Goal: Task Accomplishment & Management: Use online tool/utility

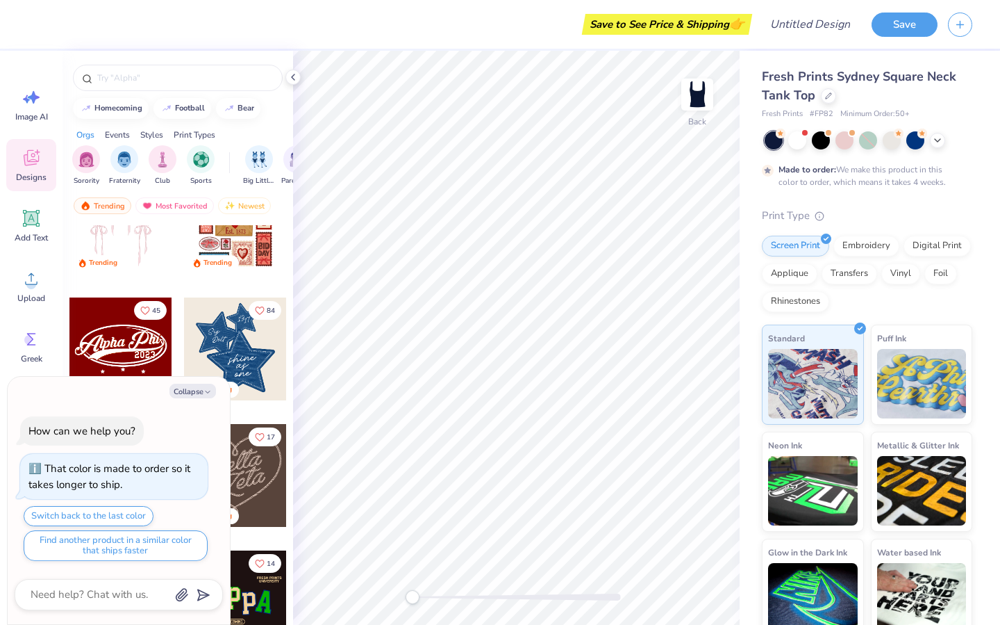
scroll to position [214, 0]
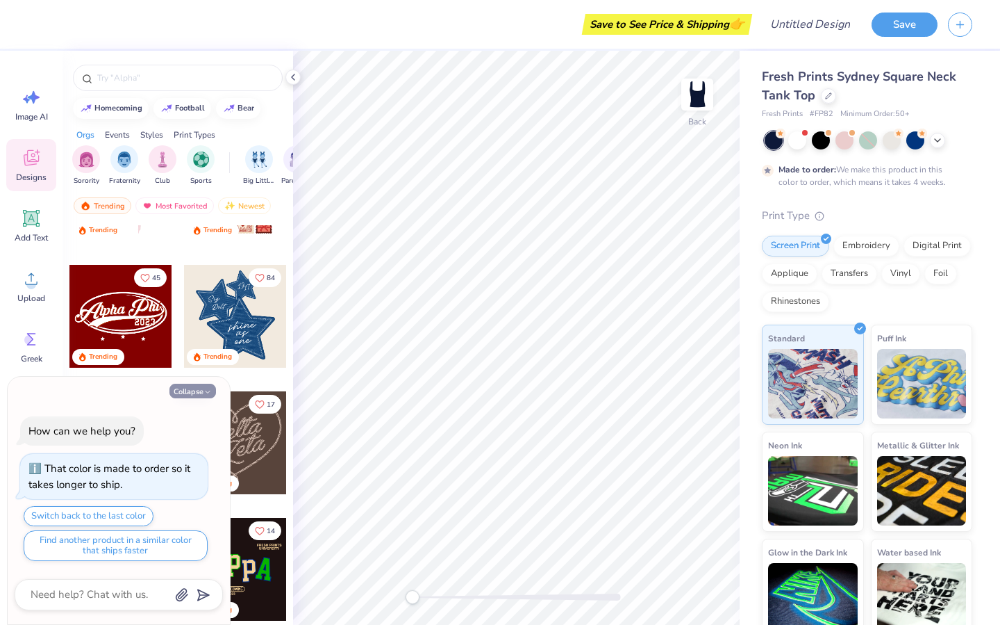
click at [192, 388] on button "Collapse" at bounding box center [193, 390] width 47 height 15
type textarea "x"
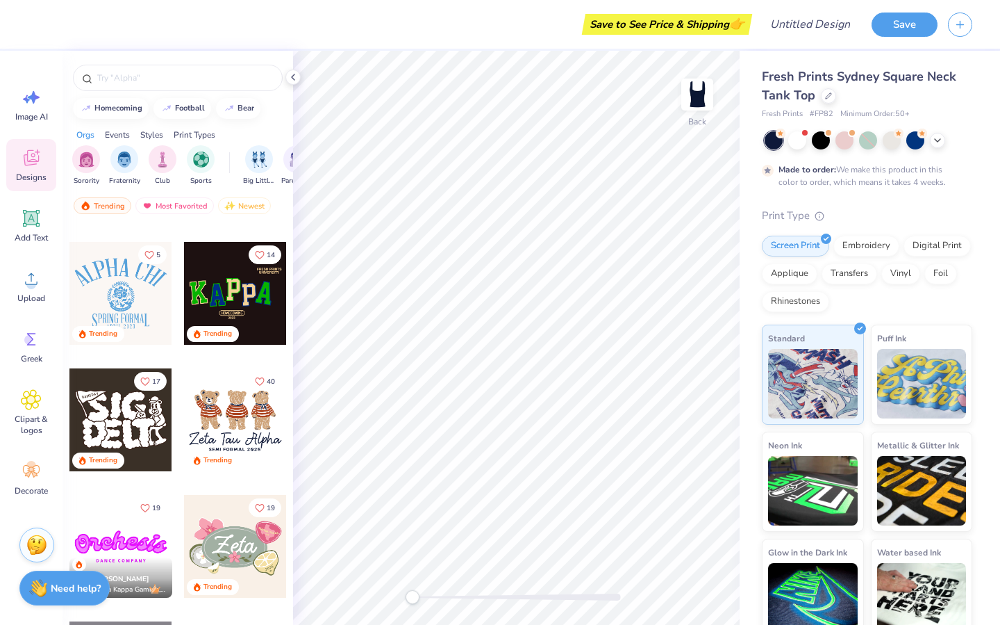
scroll to position [0, 0]
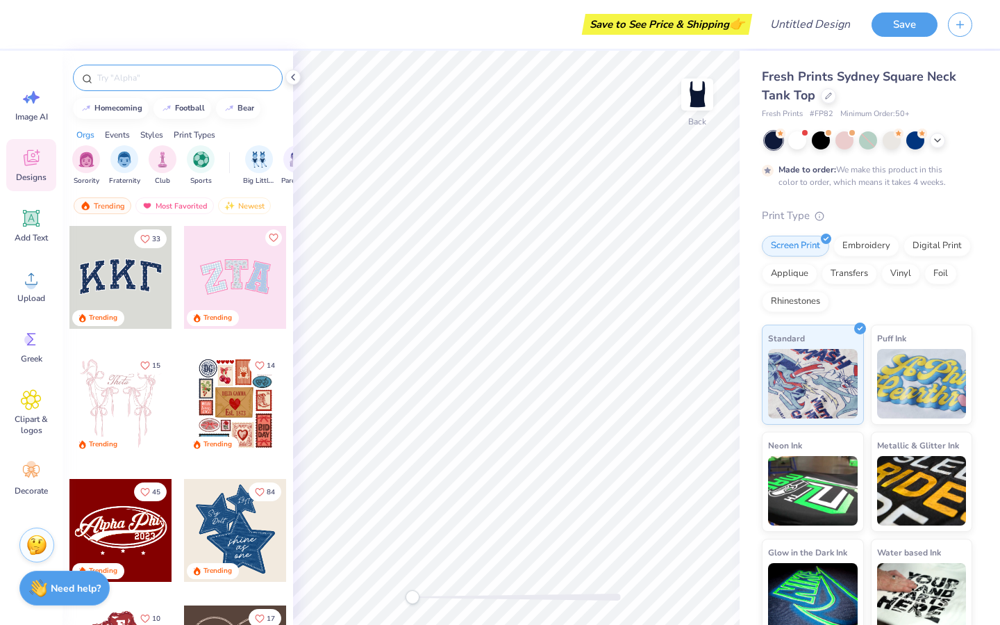
click at [162, 79] on input "text" at bounding box center [185, 78] width 178 height 14
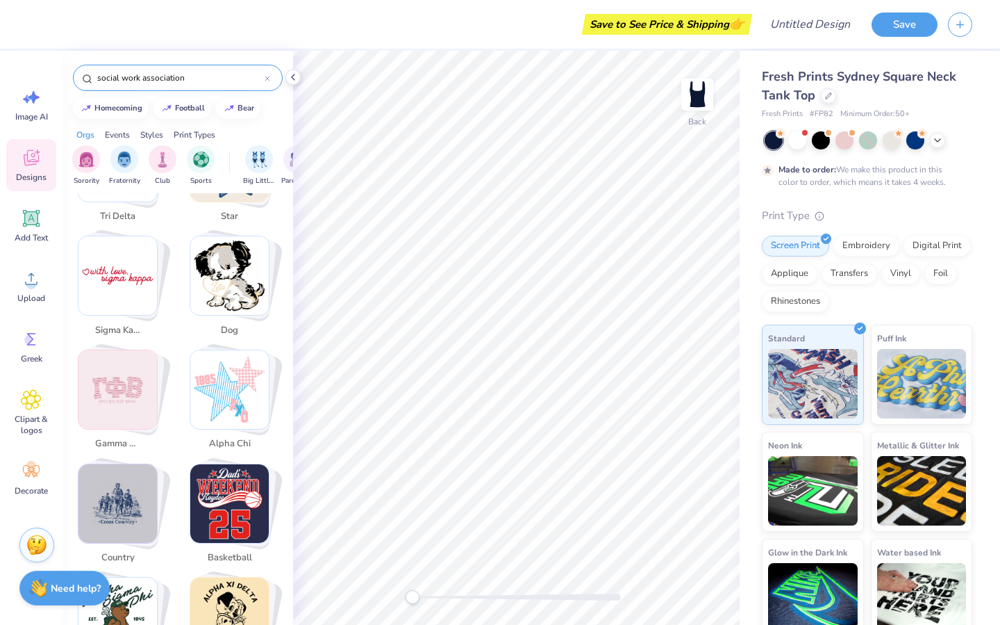
scroll to position [1592, 0]
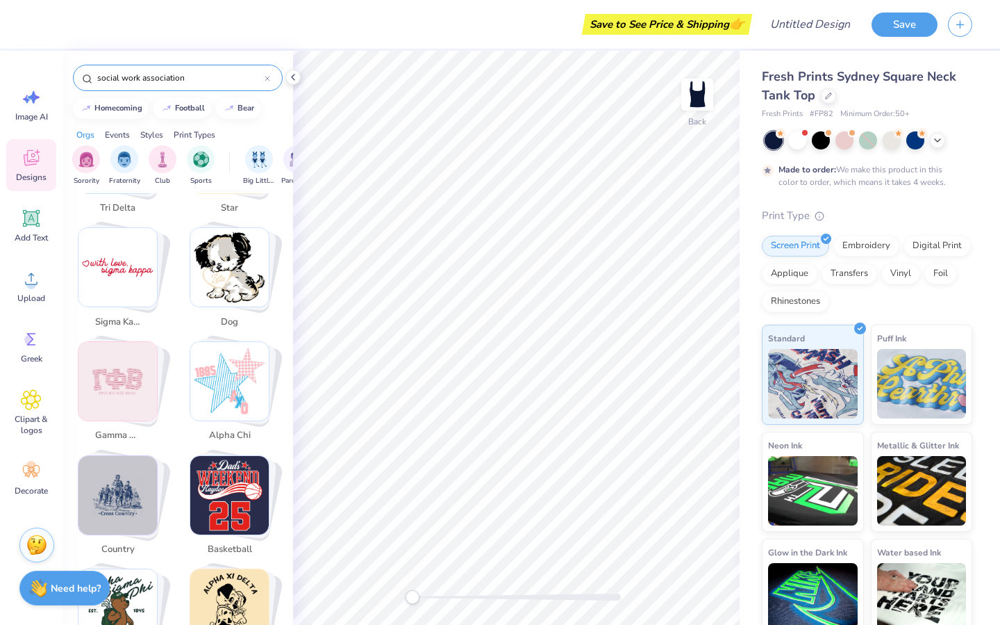
click at [126, 276] on img "Stack Card Button sigma kappa" at bounding box center [117, 267] width 78 height 78
type input "sigma kappa"
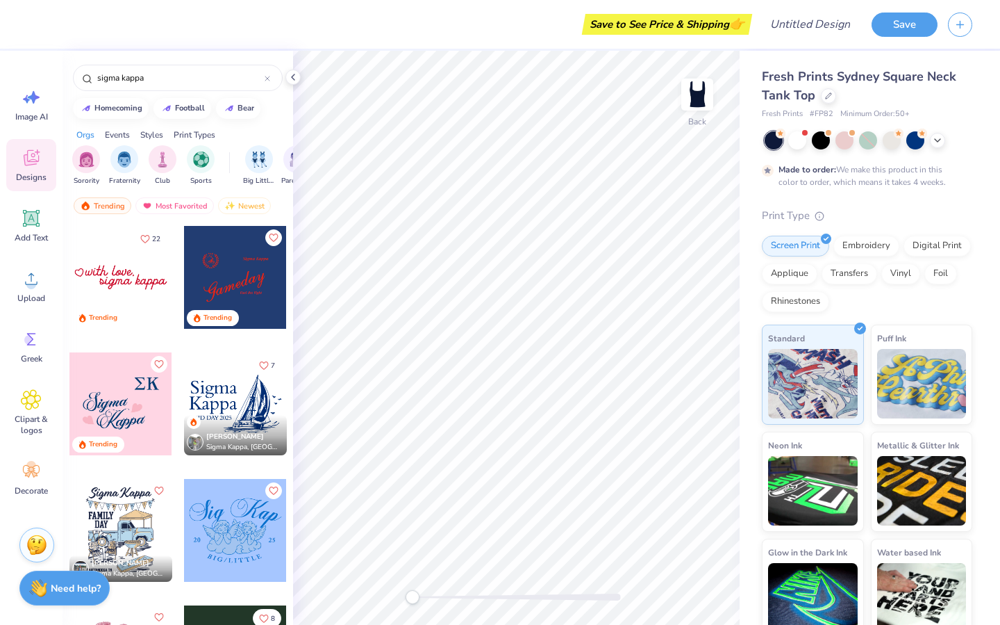
click at [133, 283] on div at bounding box center [120, 277] width 103 height 103
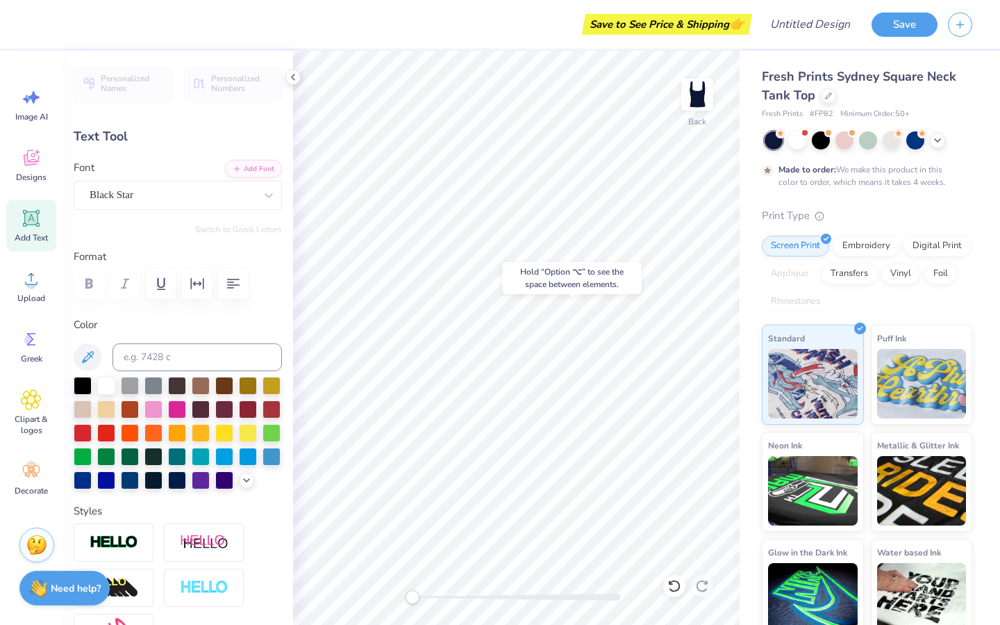
type input "4.06"
type input "0.86"
type input "3.54"
type textarea "social work association"
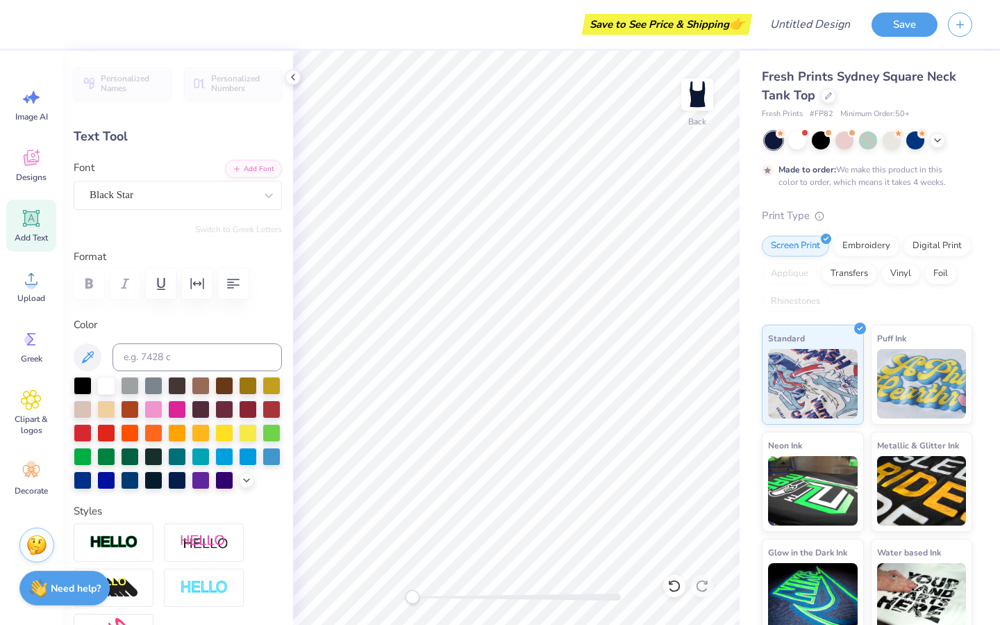
scroll to position [25, 100]
type input "7.03"
type input "0.60"
type input "3.50"
click at [104, 381] on div at bounding box center [106, 384] width 18 height 18
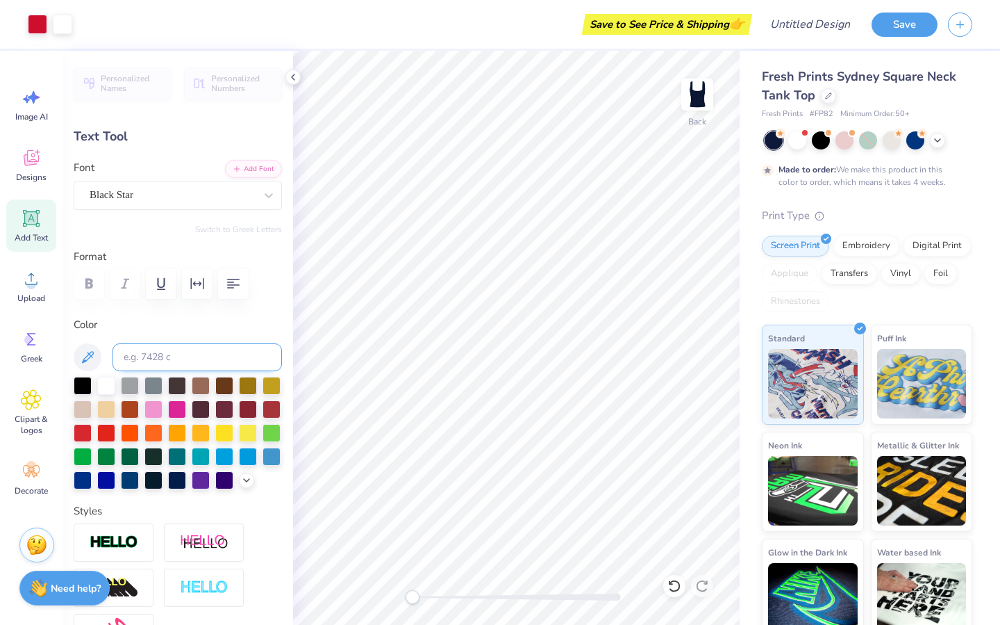
type input "2.98"
type input "0.68"
type input "3.00"
type input "7.03"
type input "0.60"
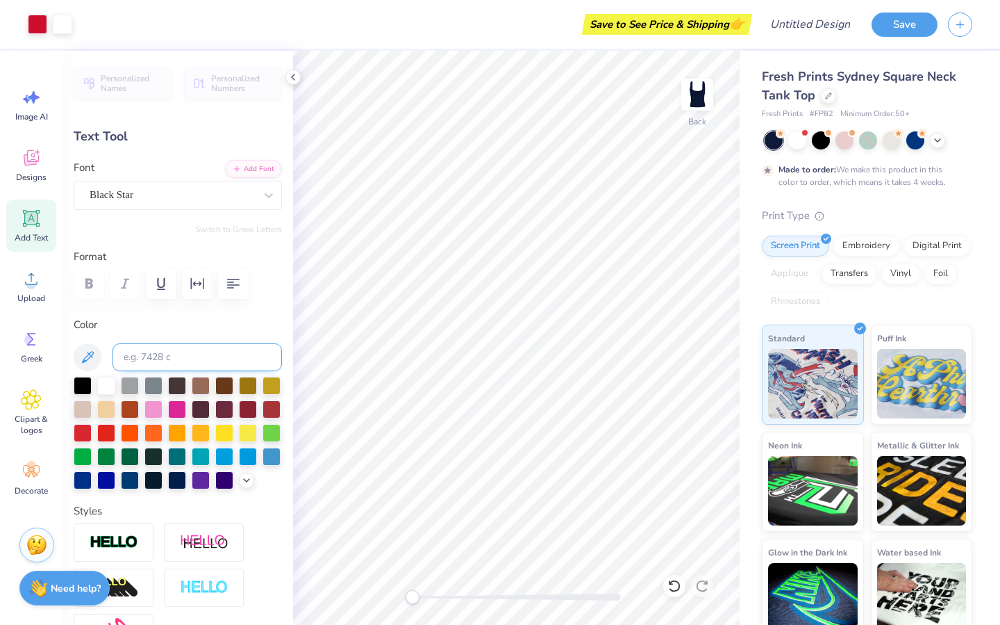
type input "3.94"
click at [92, 433] on div at bounding box center [83, 431] width 18 height 18
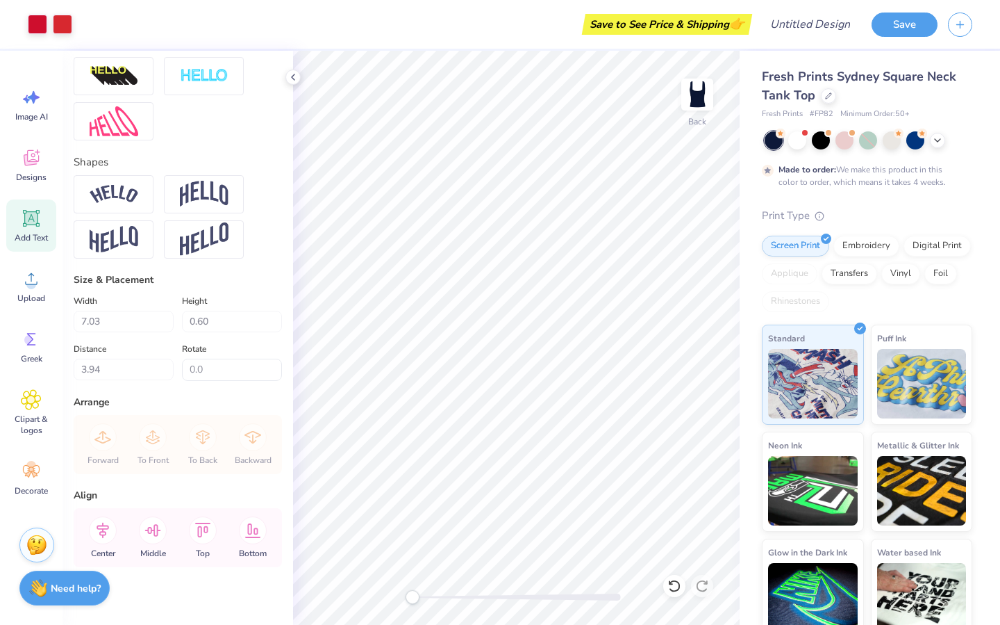
scroll to position [507, 0]
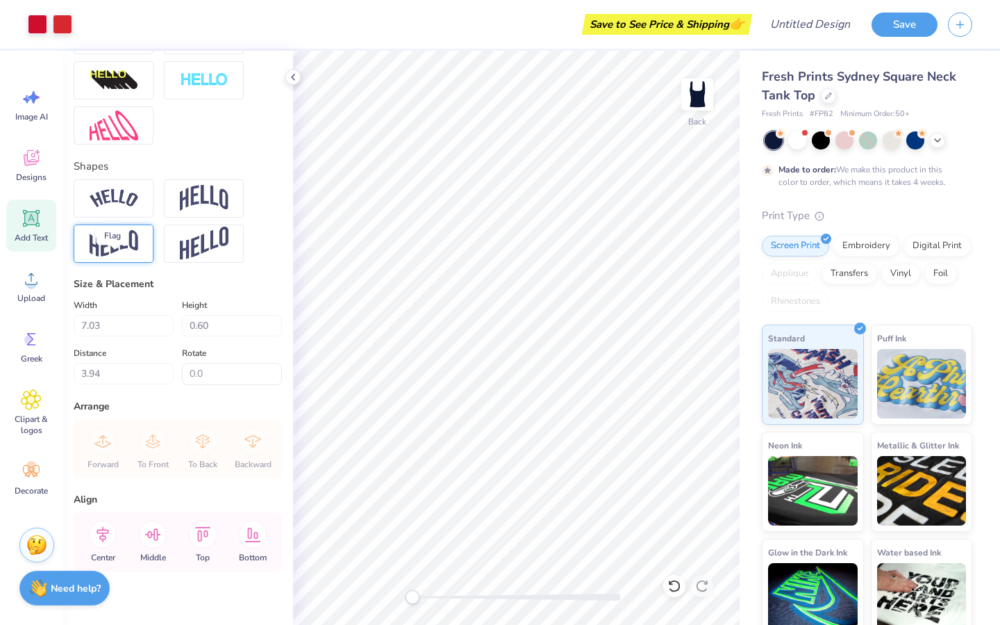
click at [127, 257] on img at bounding box center [114, 243] width 49 height 27
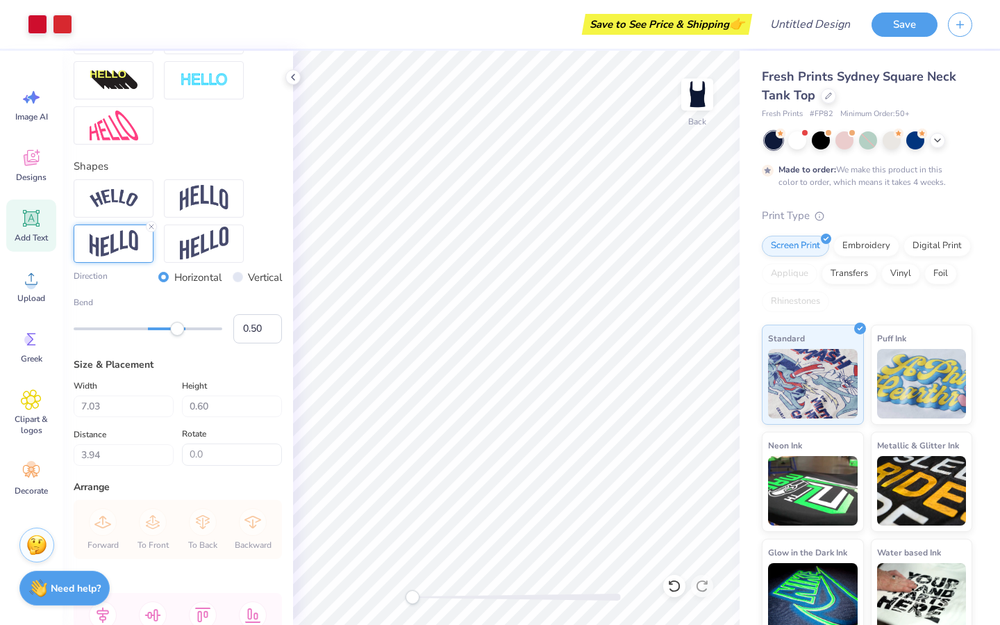
type input "0.85"
type input "3.81"
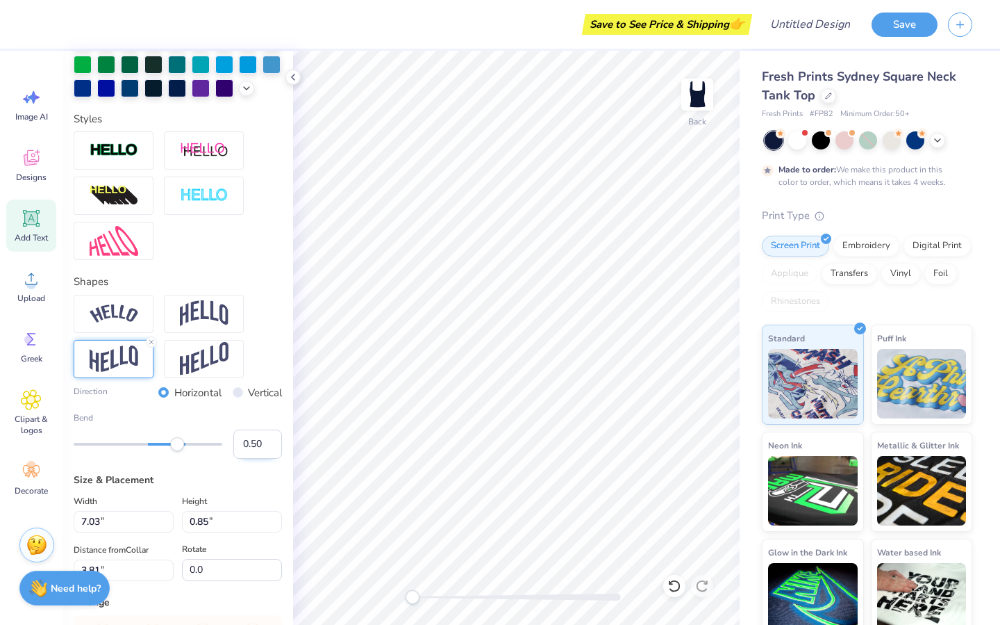
scroll to position [0, 0]
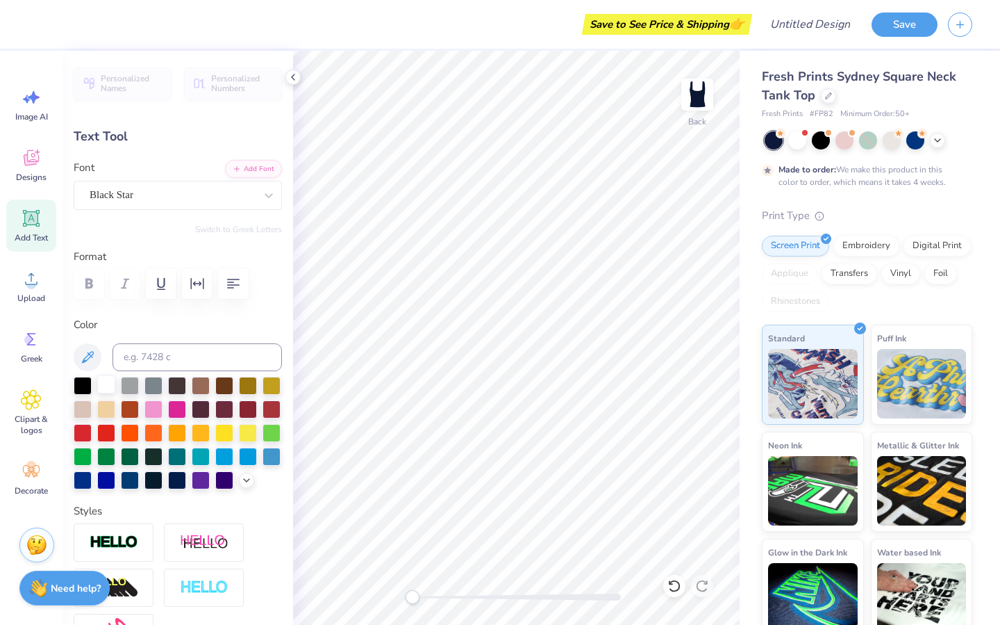
click at [108, 384] on div at bounding box center [106, 384] width 18 height 18
click at [30, 165] on icon at bounding box center [31, 157] width 21 height 21
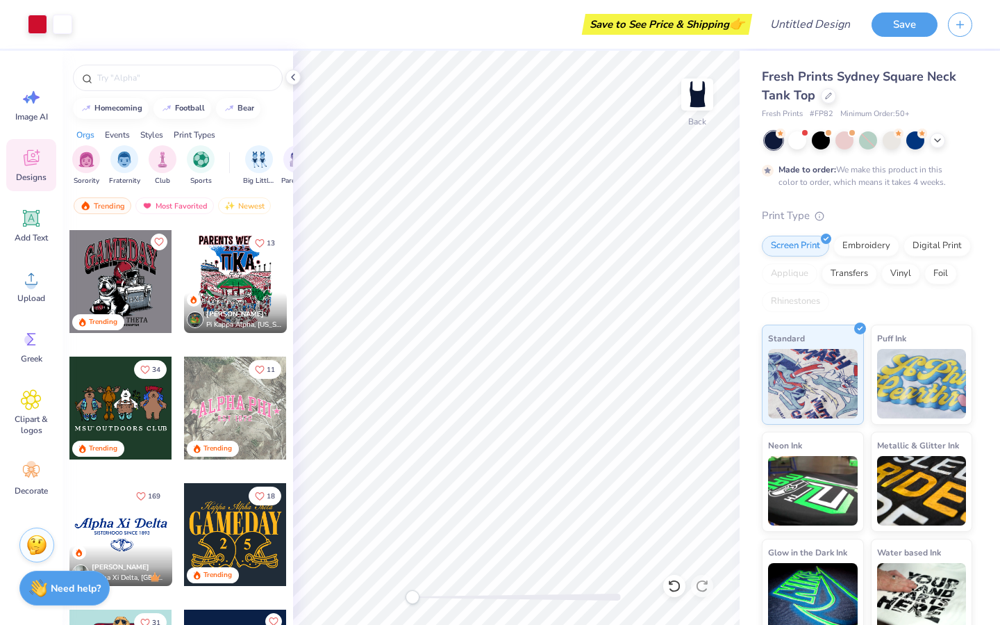
scroll to position [1988, 0]
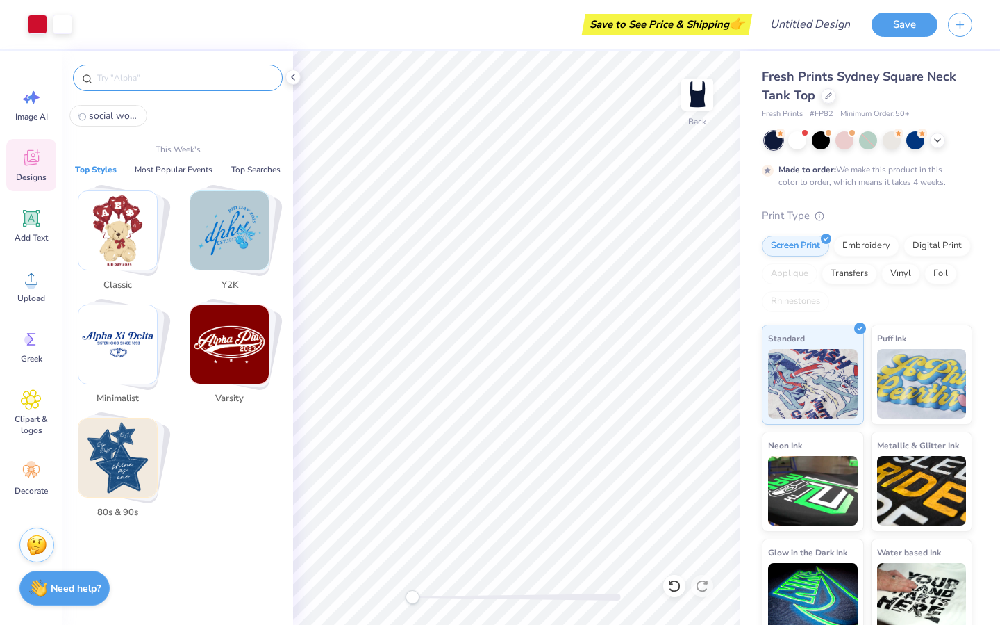
click at [161, 77] on input "text" at bounding box center [185, 78] width 178 height 14
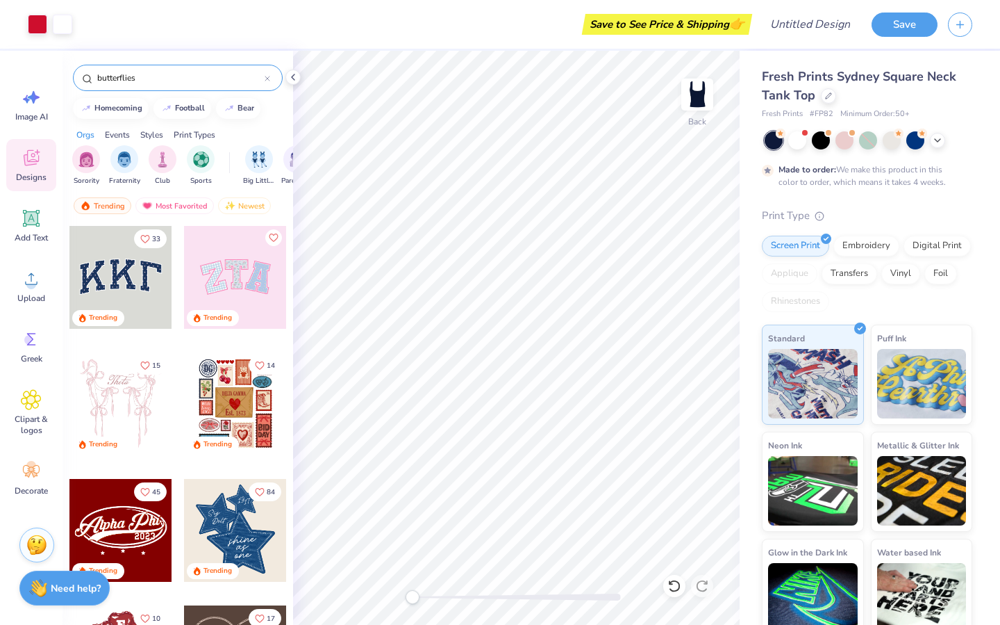
type input "butterflies"
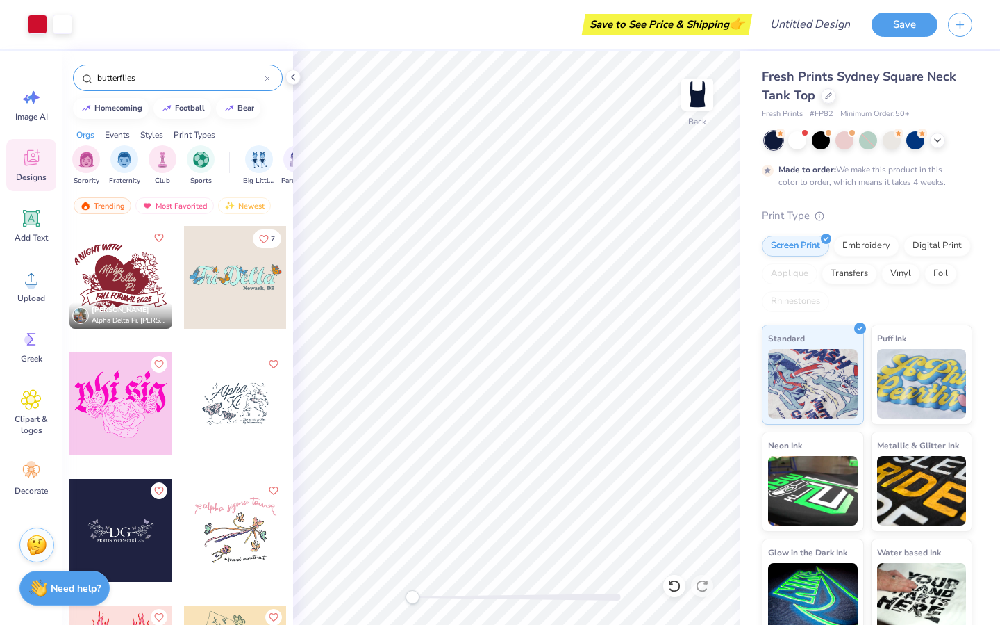
click at [233, 402] on div at bounding box center [235, 403] width 103 height 103
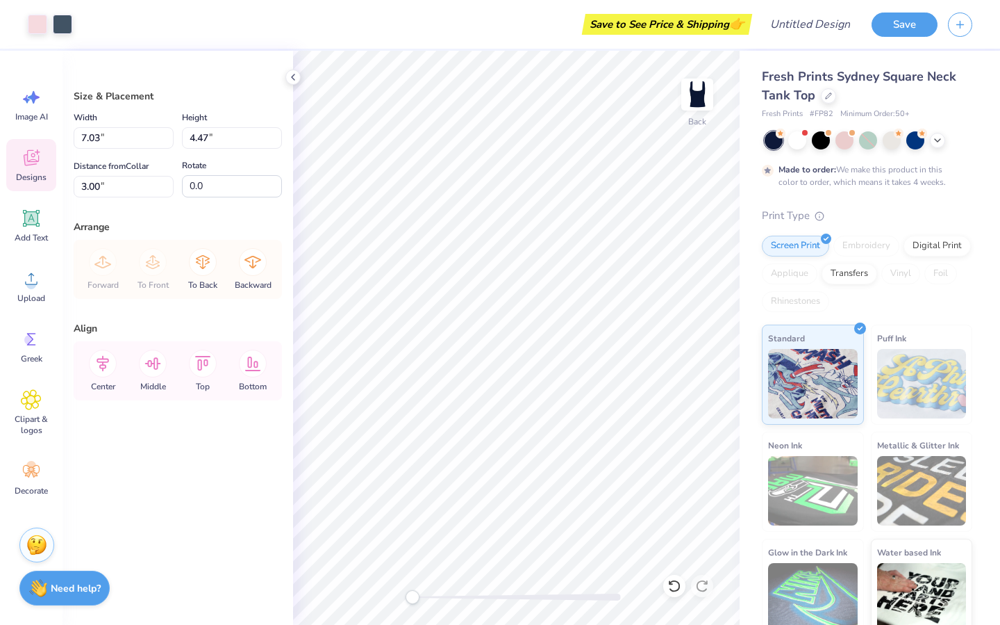
click at [26, 164] on icon at bounding box center [31, 157] width 21 height 21
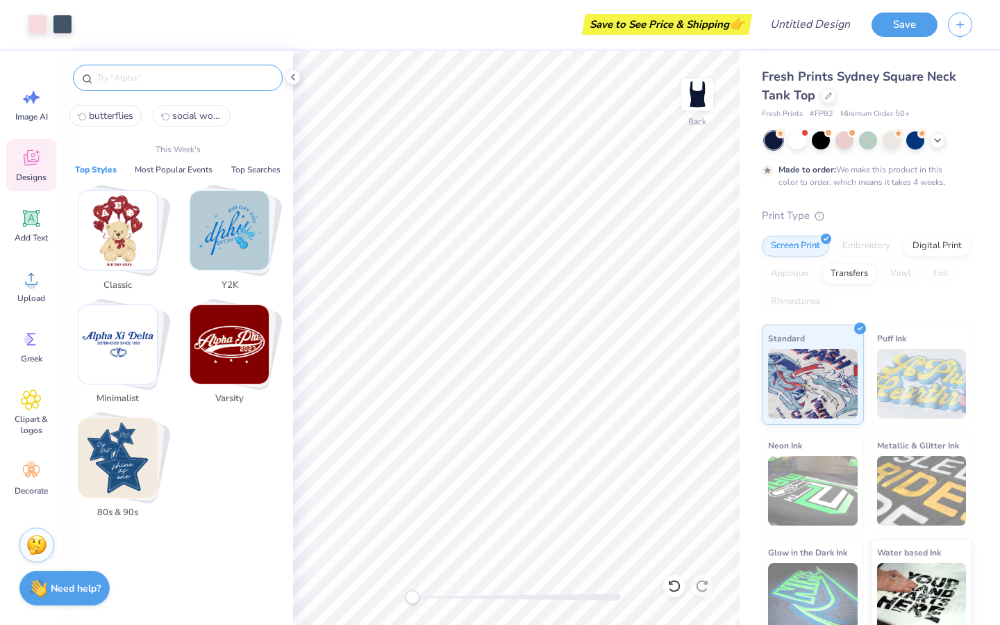
click at [144, 79] on input "text" at bounding box center [185, 78] width 178 height 14
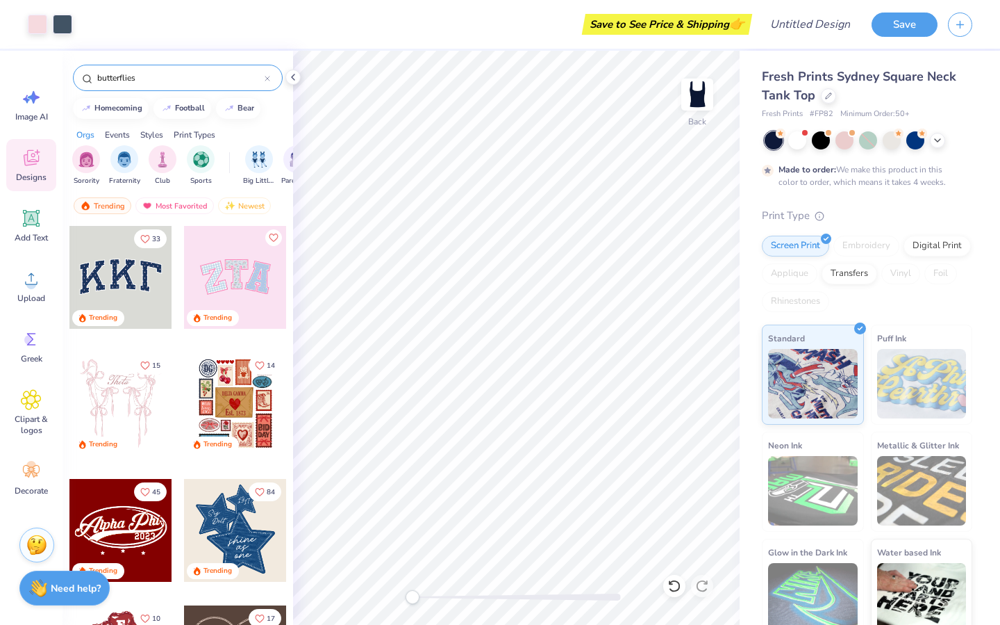
type input "butterflies"
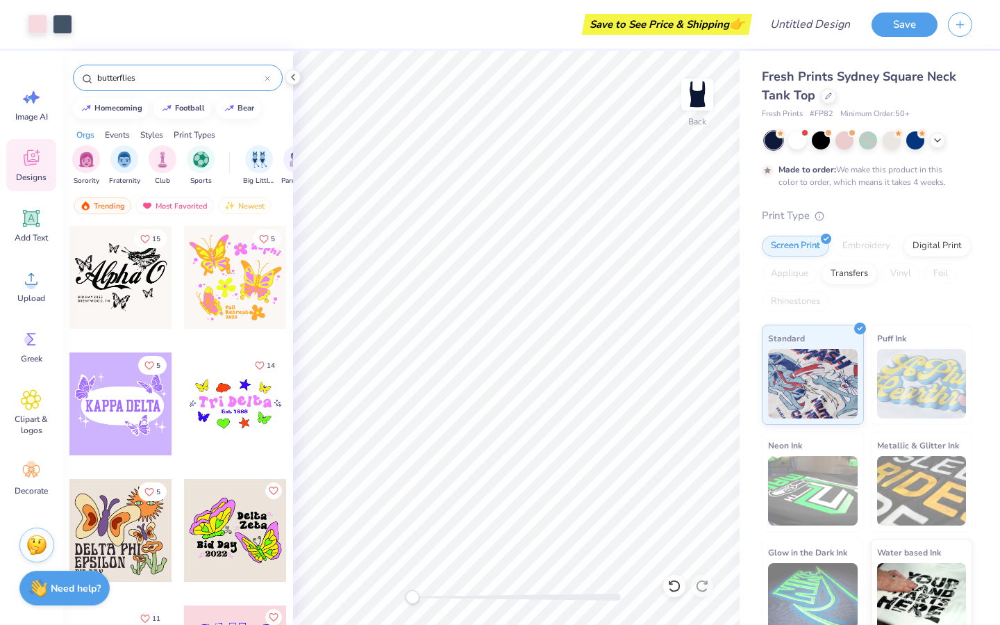
scroll to position [2278, 0]
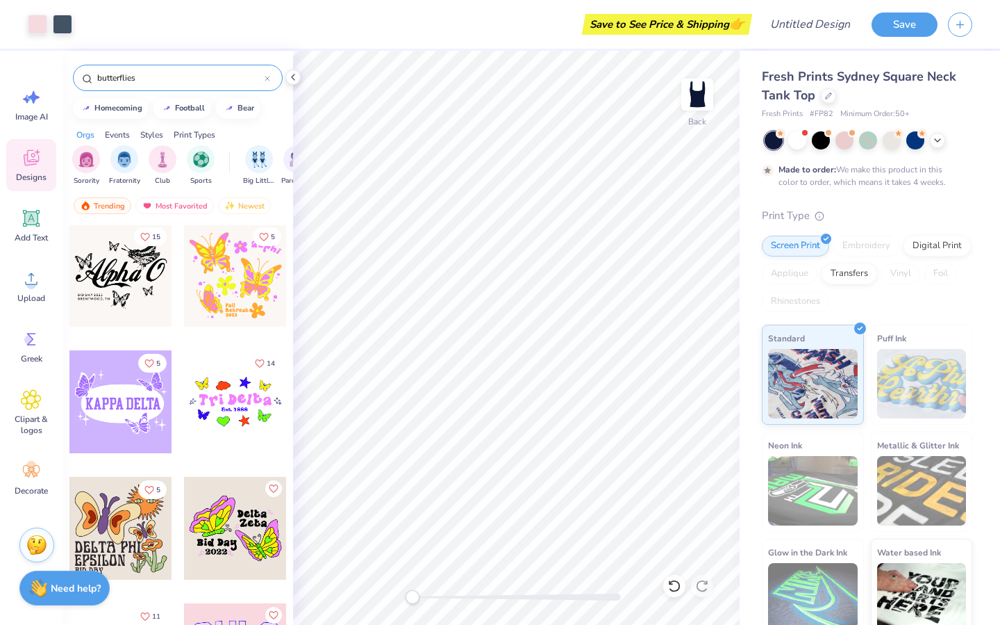
click at [122, 286] on div at bounding box center [120, 275] width 103 height 103
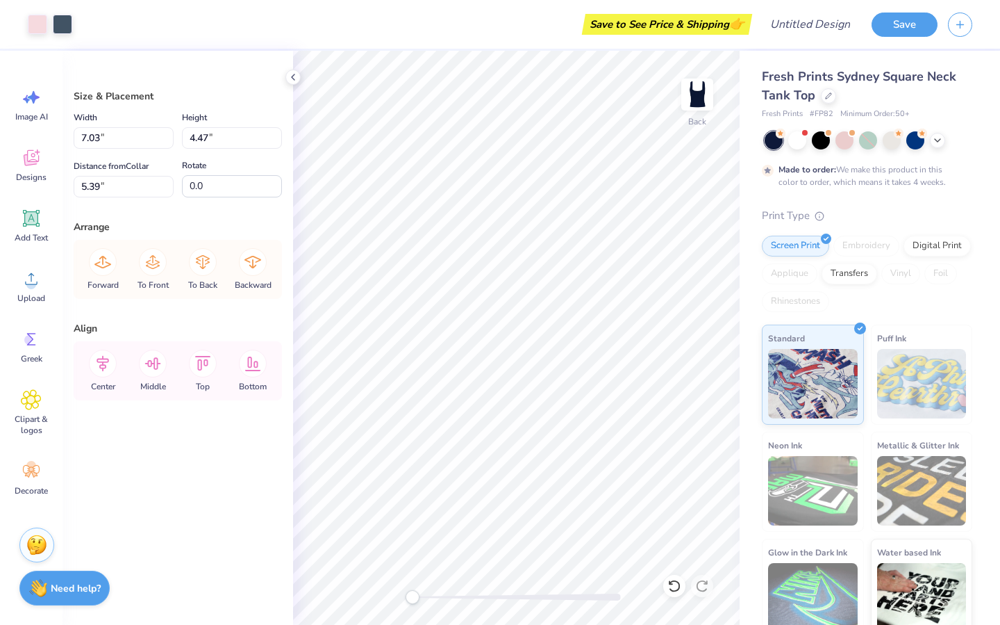
type input "7.03"
type input "4.47"
type input "5.39"
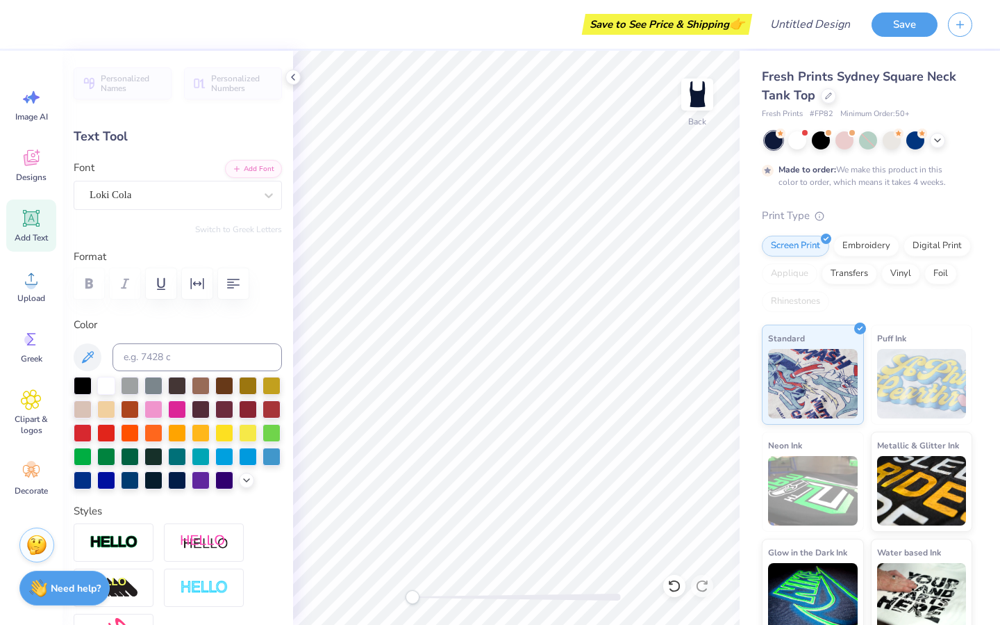
scroll to position [25, 100]
type textarea "social work association"
click at [782, 459] on div "Save to See Price & Shipping 👉 Design Title Save Image AI Designs Add Text Uplo…" at bounding box center [500, 312] width 1000 height 625
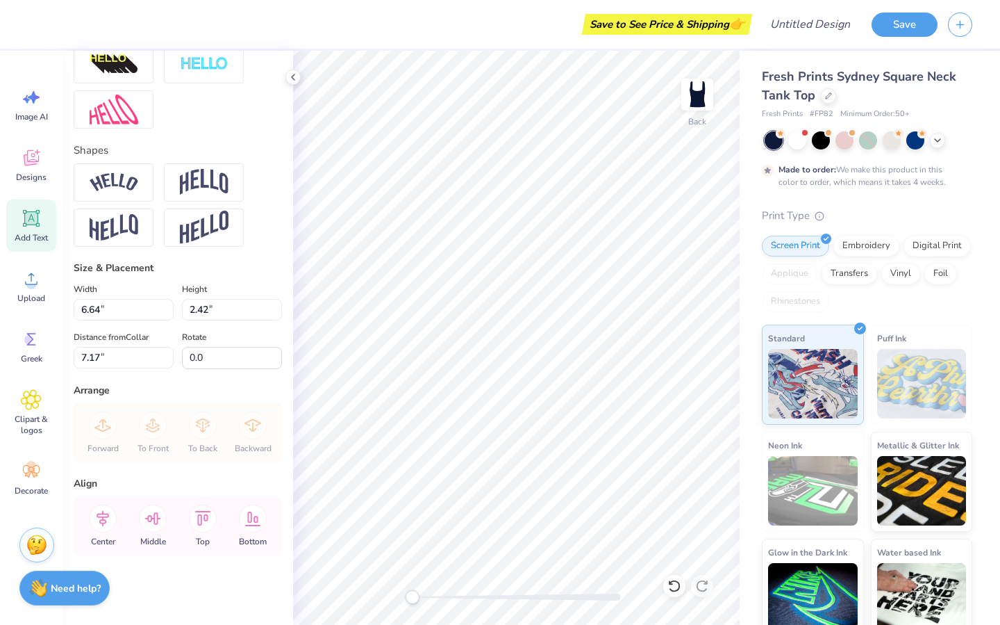
scroll to position [0, 0]
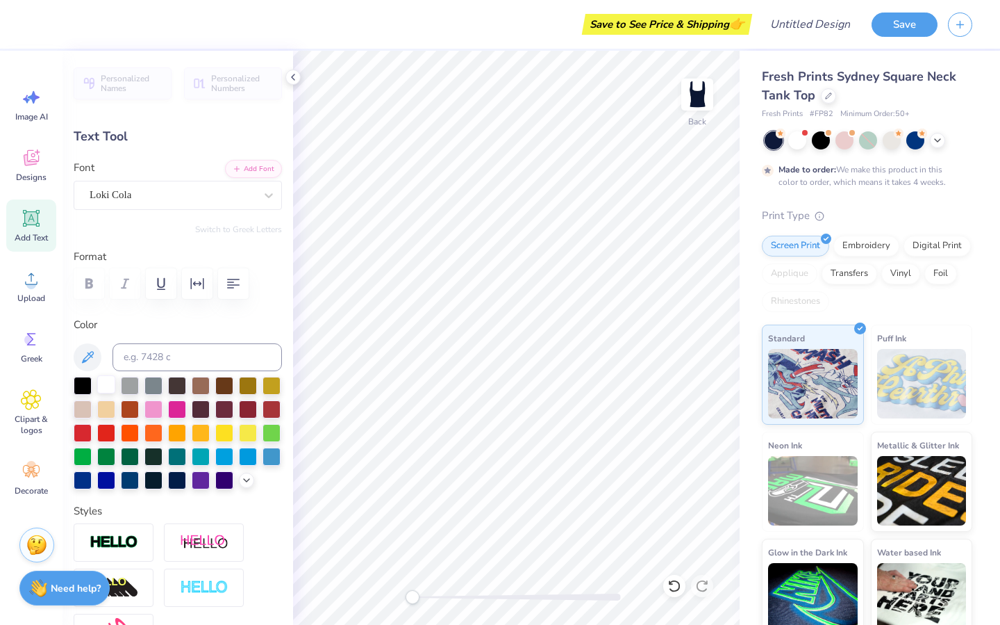
click at [104, 381] on div at bounding box center [106, 384] width 18 height 18
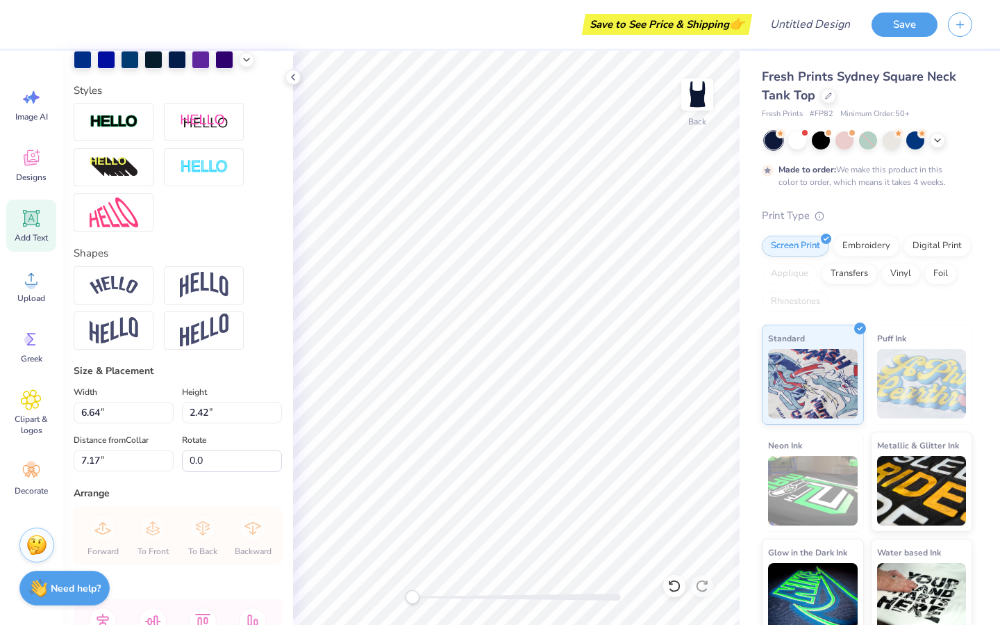
scroll to position [515, 0]
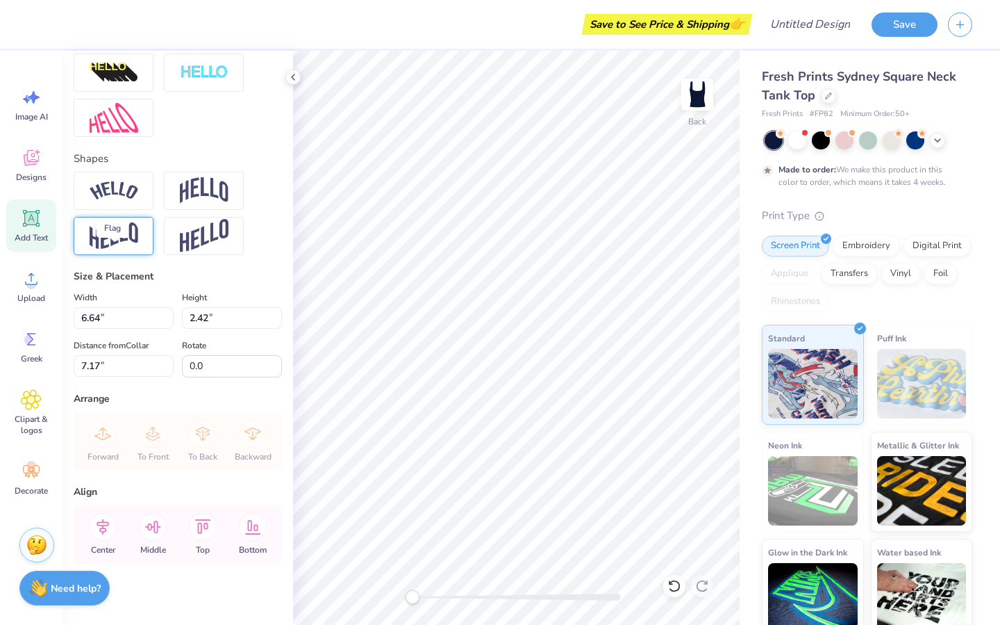
click at [122, 249] on img at bounding box center [114, 235] width 49 height 27
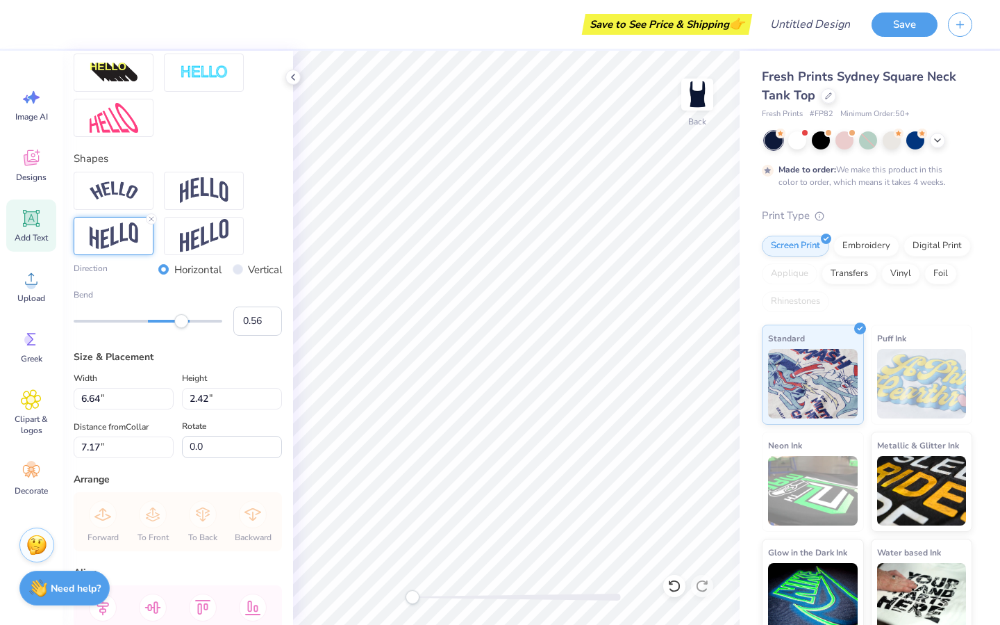
type input "0.57"
click at [181, 328] on div "Accessibility label" at bounding box center [181, 321] width 14 height 14
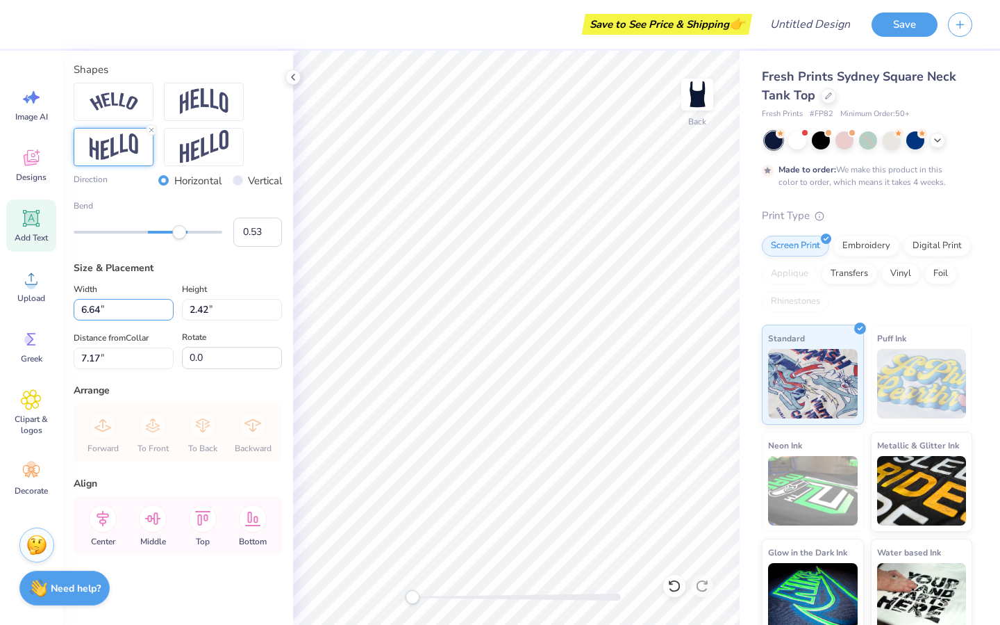
click at [141, 311] on input "6.64" at bounding box center [124, 310] width 100 height 22
click at [161, 314] on input "6.63" at bounding box center [124, 310] width 100 height 22
click at [161, 314] on input "6.62" at bounding box center [124, 310] width 100 height 22
click at [161, 314] on input "6.61" at bounding box center [124, 310] width 100 height 22
drag, startPoint x: 197, startPoint y: 318, endPoint x: 146, endPoint y: 352, distance: 60.7
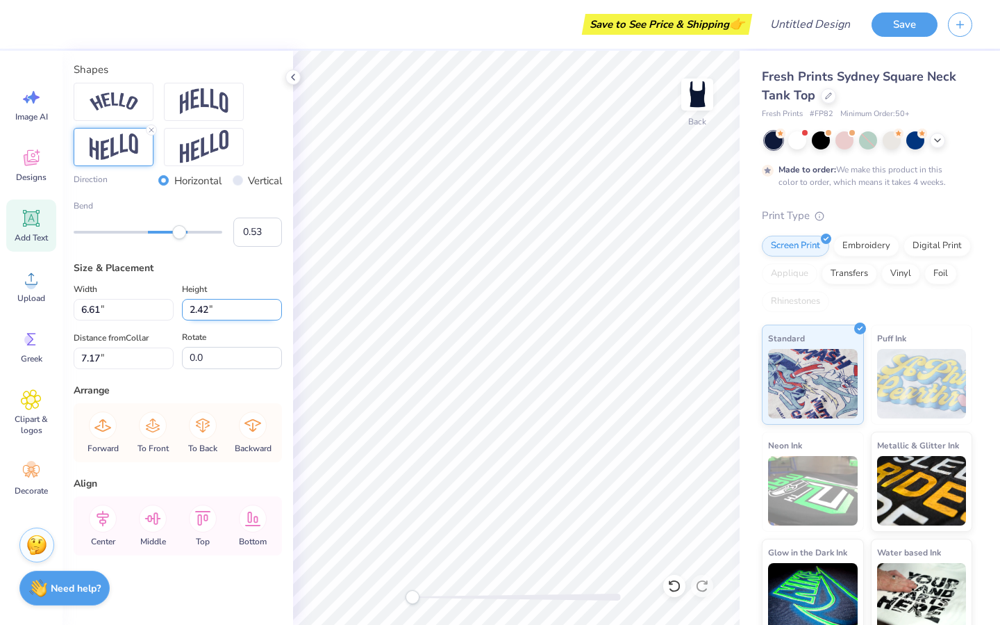
click at [197, 318] on input "2.42" at bounding box center [232, 310] width 100 height 22
type input "7.00"
type input "1.02"
click at [133, 358] on input "7.86" at bounding box center [124, 358] width 100 height 22
type input "7.66"
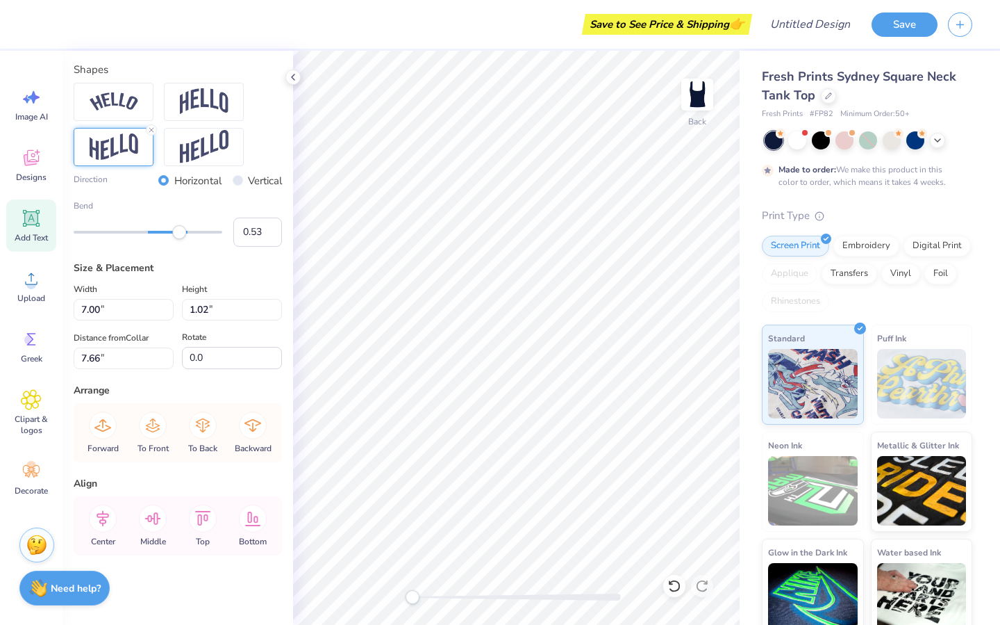
click at [195, 386] on div "Arrange" at bounding box center [178, 390] width 208 height 15
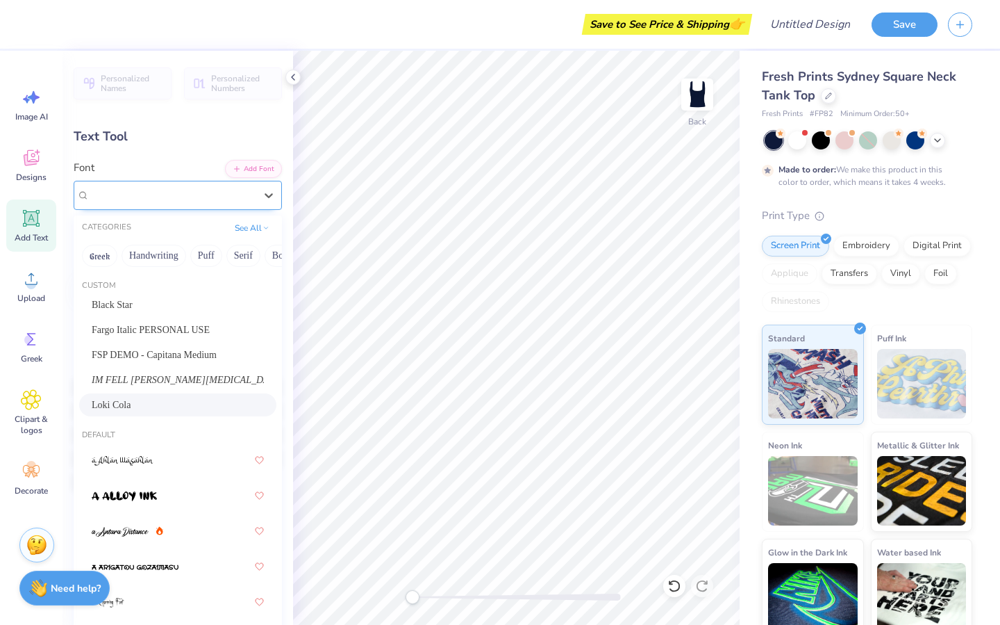
click at [163, 188] on div "Loki Cola" at bounding box center [172, 195] width 168 height 22
click at [131, 301] on div "Black Star" at bounding box center [177, 304] width 197 height 23
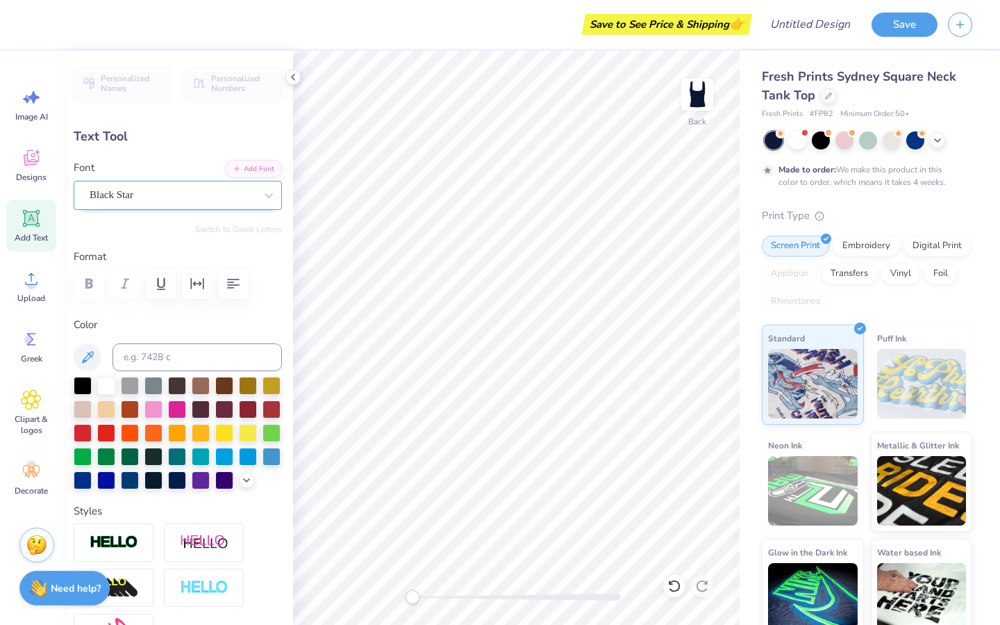
click at [151, 181] on div "Black Star" at bounding box center [178, 195] width 208 height 29
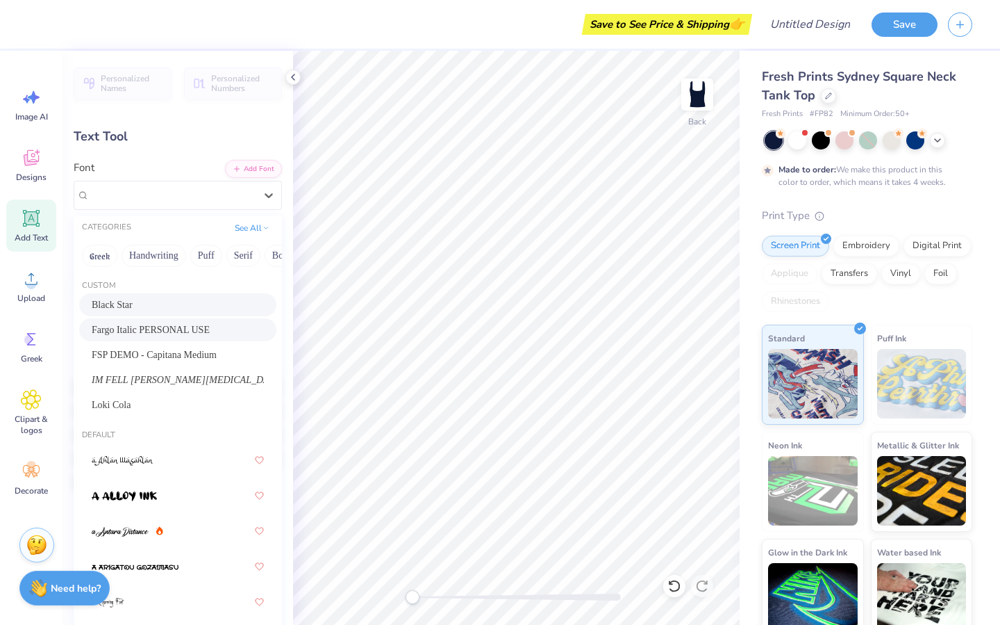
click at [136, 341] on div "Fargo Italic PERSONAL USE" at bounding box center [177, 329] width 197 height 23
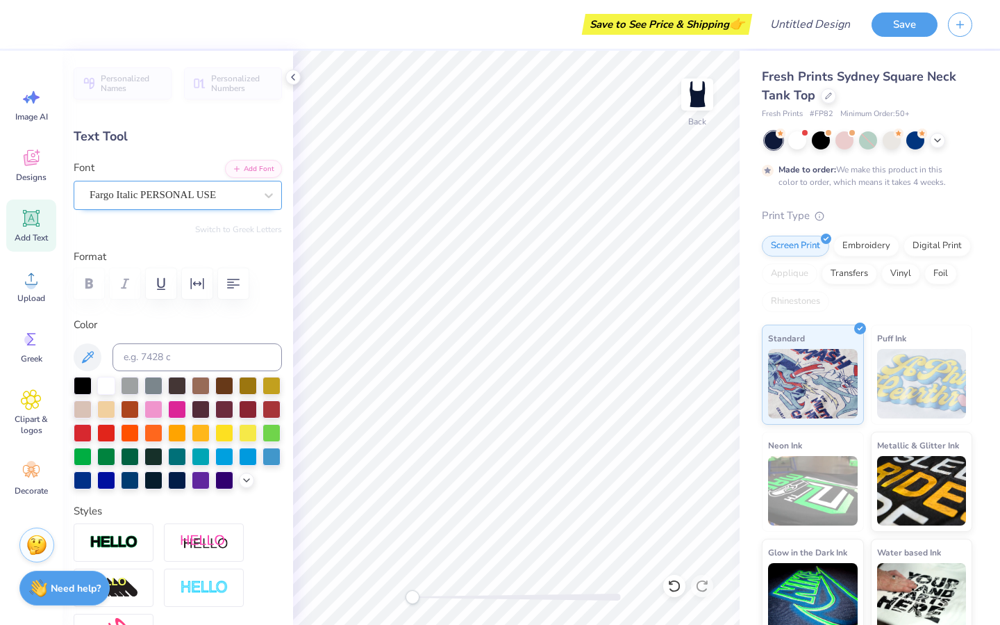
click at [125, 189] on div "Fargo Italic PERSONAL USE" at bounding box center [172, 195] width 168 height 22
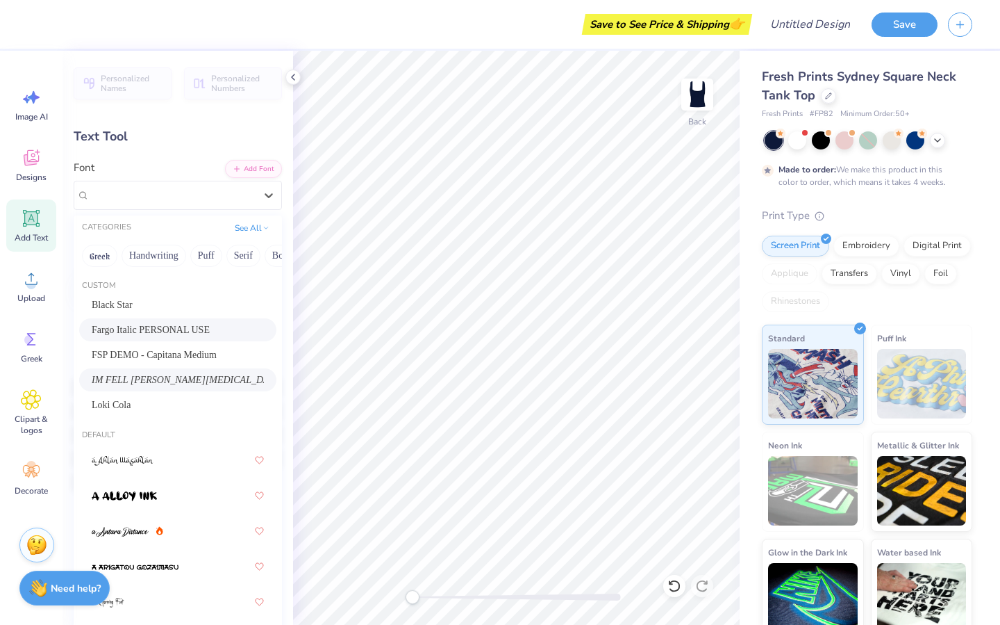
click at [117, 383] on span "IM FELL DW Pica" at bounding box center [178, 379] width 172 height 15
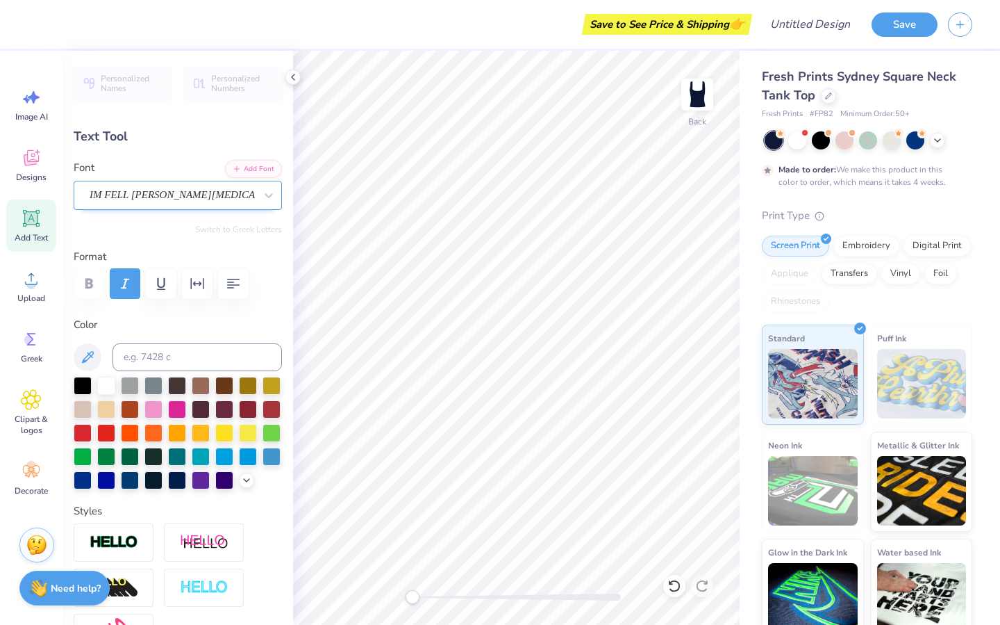
click at [192, 195] on div "IM FELL DW Pica" at bounding box center [172, 195] width 168 height 22
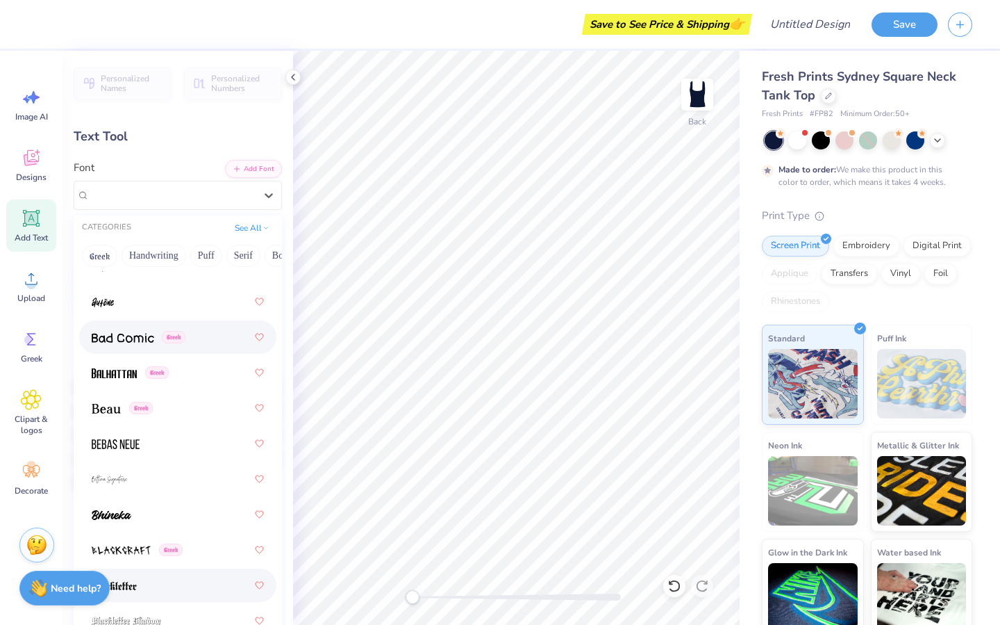
scroll to position [1081, 0]
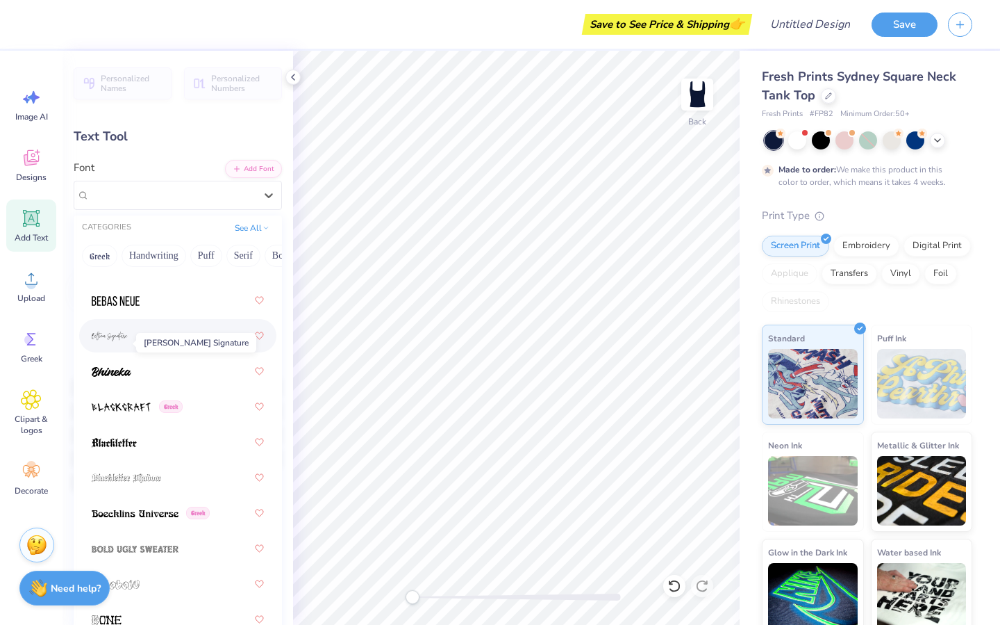
click at [123, 340] on img at bounding box center [110, 336] width 36 height 10
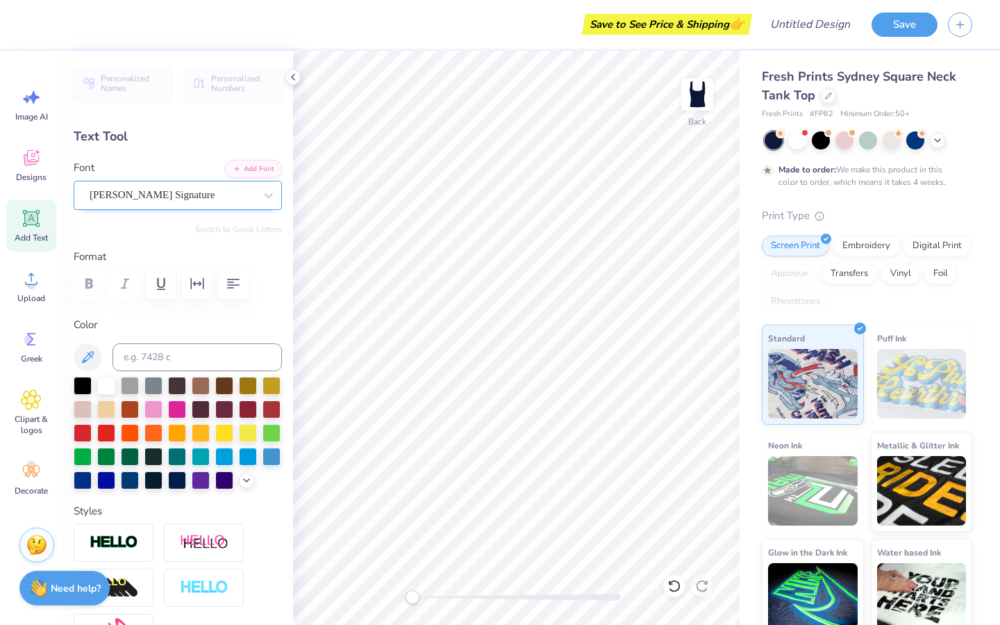
click at [140, 192] on div "Bettina Signature" at bounding box center [172, 195] width 168 height 22
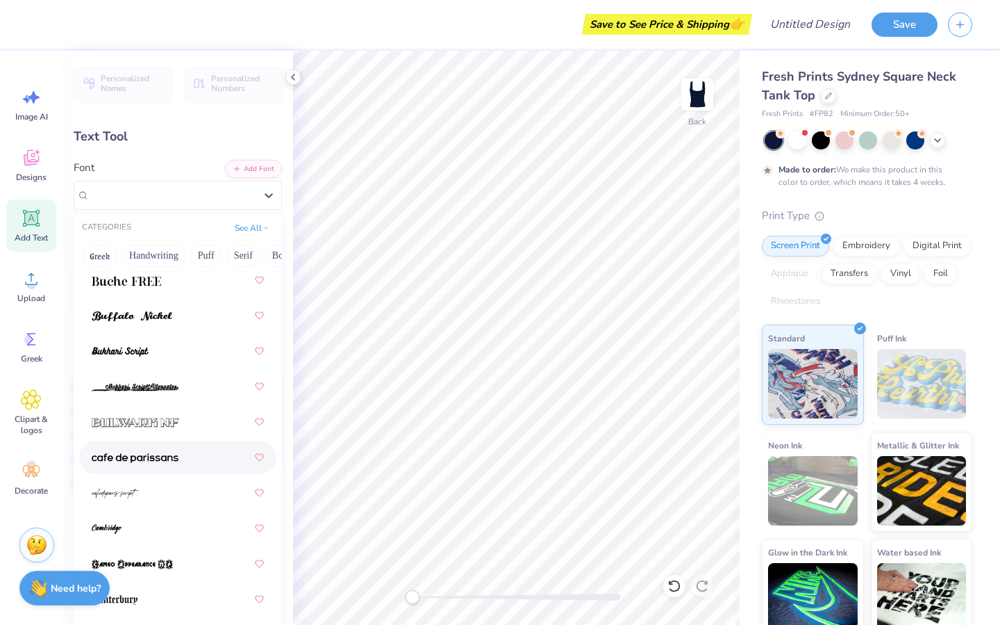
scroll to position [1960, 0]
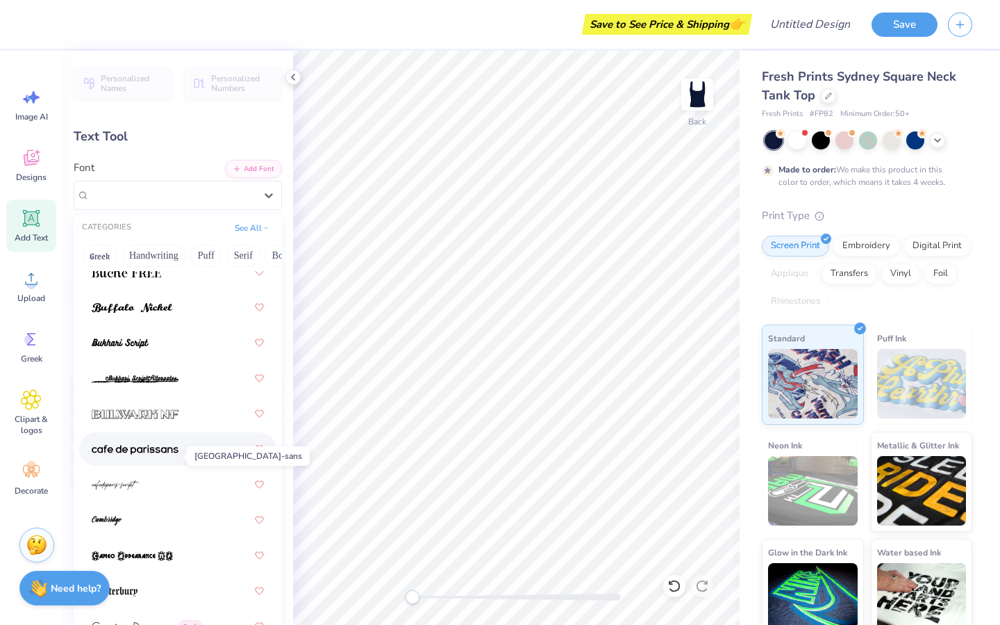
click at [151, 454] on img at bounding box center [135, 450] width 87 height 10
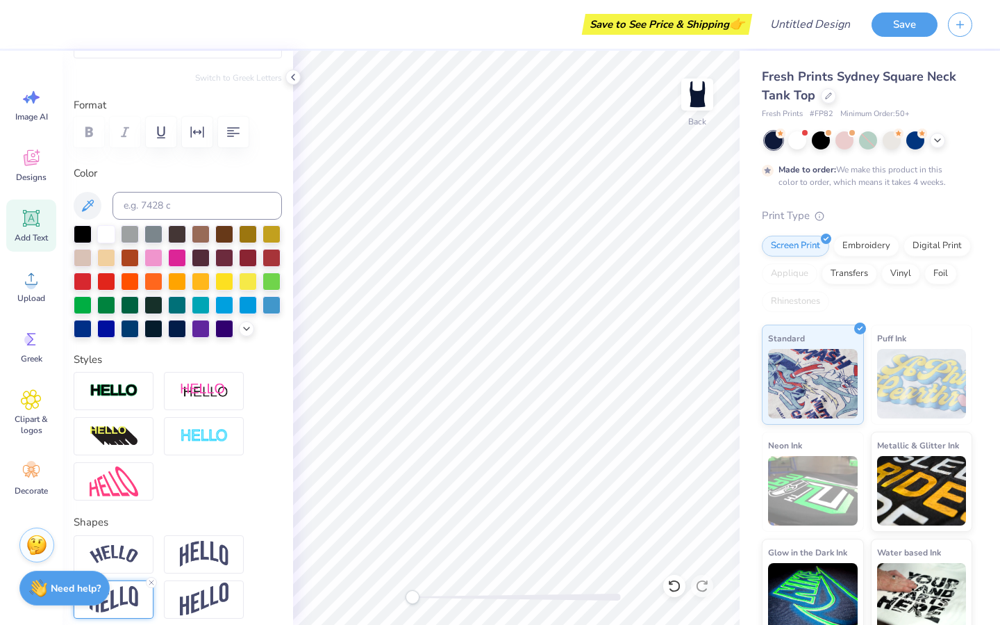
scroll to position [0, 0]
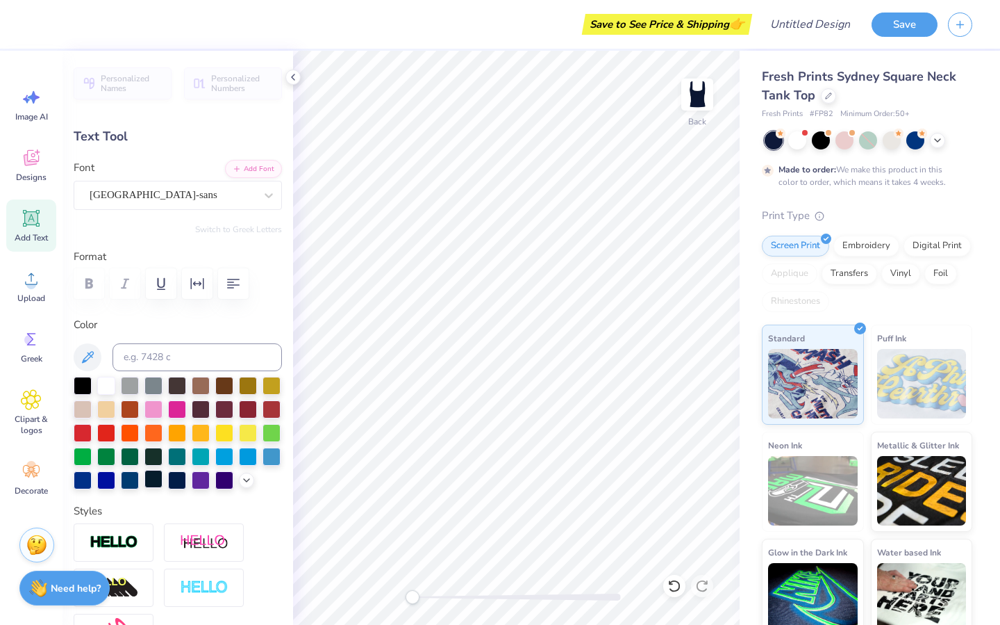
type textarea "social work assoiation"
type input "3.58"
type input "0.38"
type input "7.98"
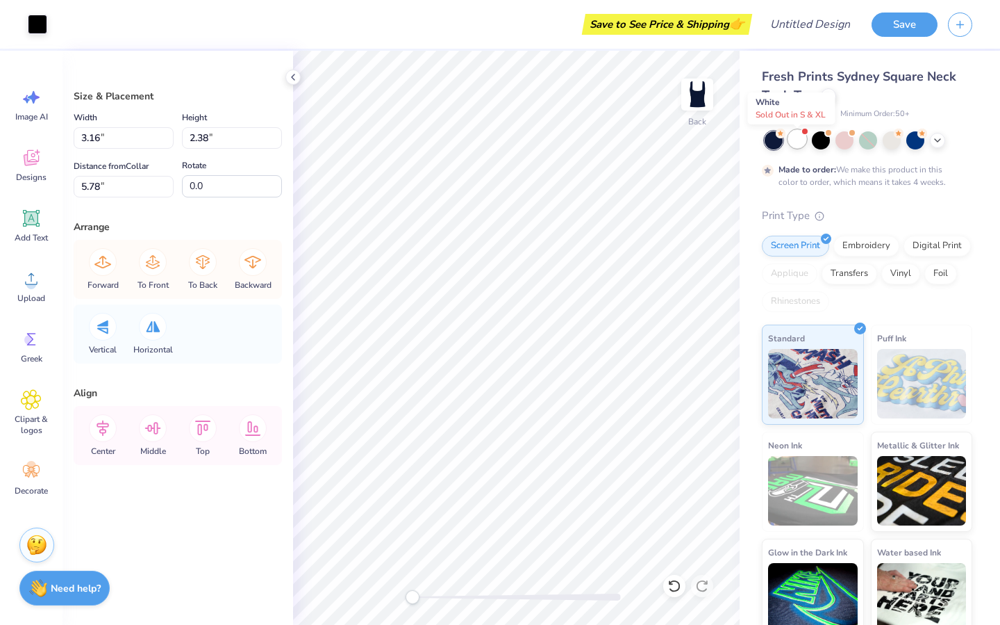
click at [798, 138] on div at bounding box center [797, 139] width 18 height 18
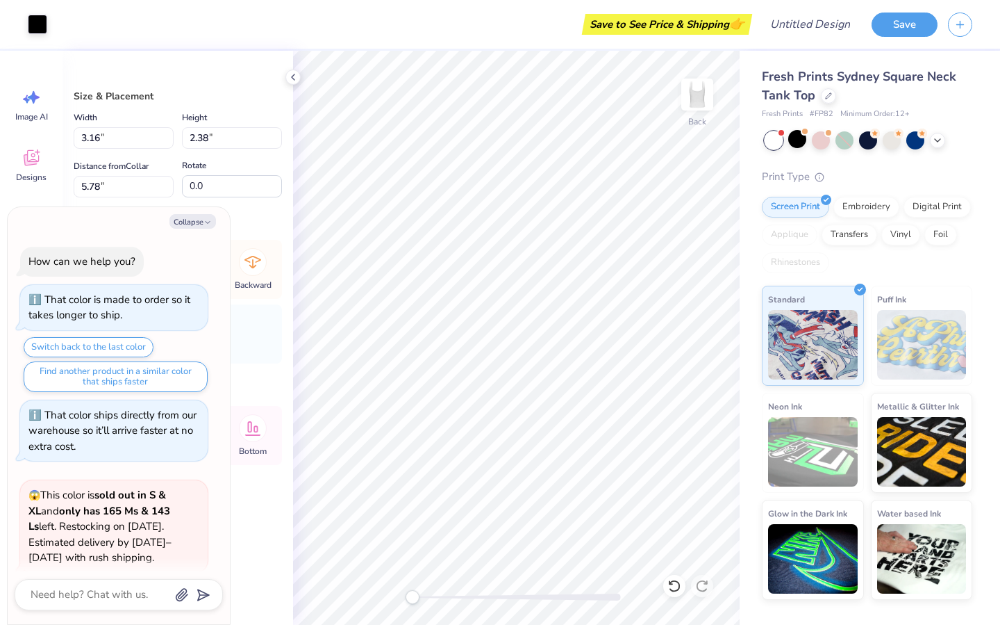
scroll to position [324, 0]
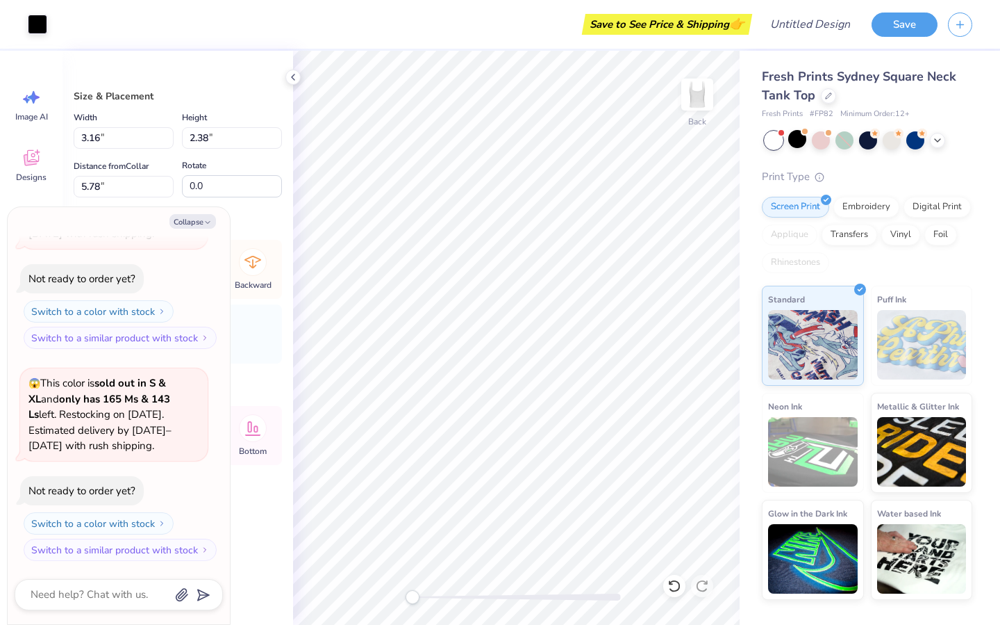
click at [756, 215] on div "Fresh Prints Sydney Square Neck Tank Top Fresh Prints # FP82 Minimum Order: 12 …" at bounding box center [870, 325] width 261 height 549
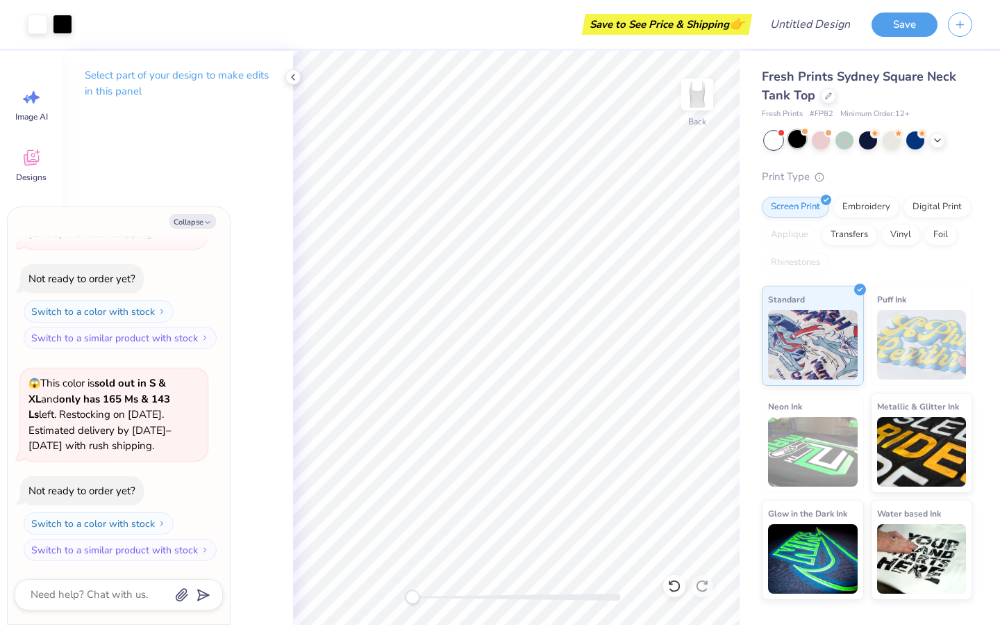
click at [800, 148] on div at bounding box center [797, 139] width 18 height 18
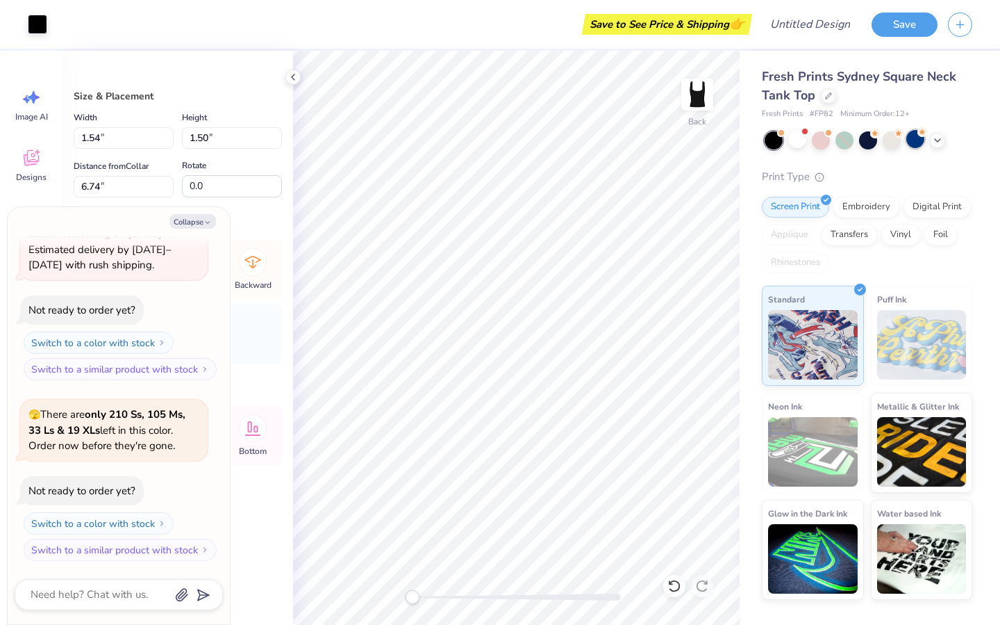
click at [915, 147] on div at bounding box center [916, 139] width 18 height 18
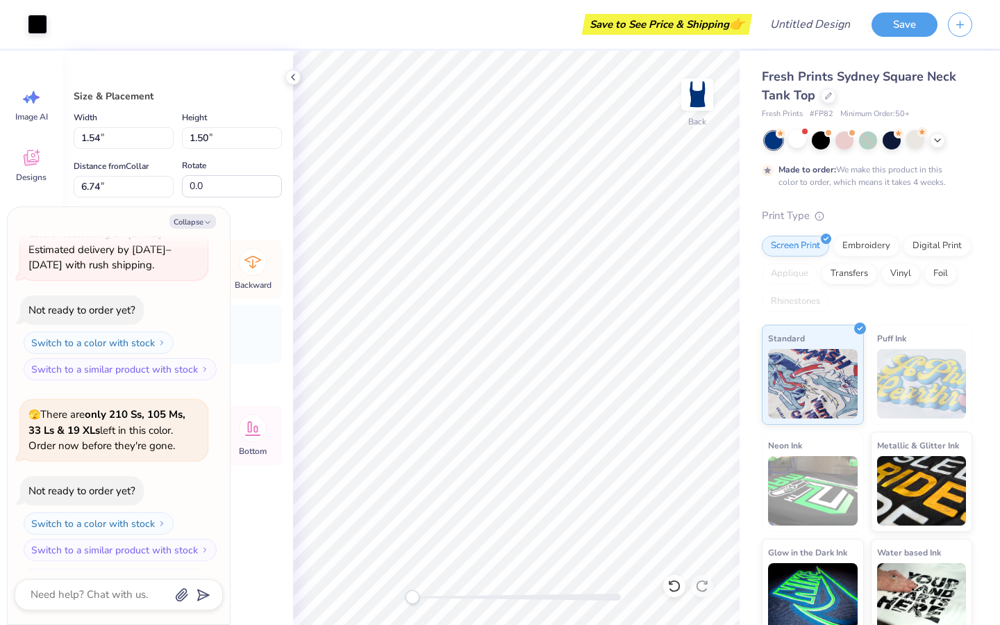
scroll to position [620, 0]
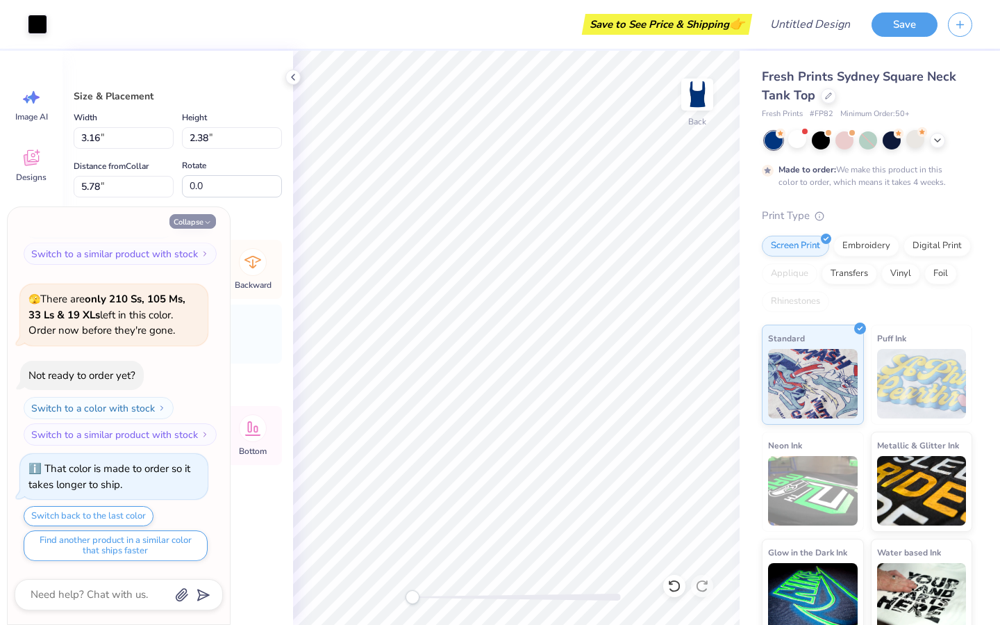
click at [197, 220] on button "Collapse" at bounding box center [193, 221] width 47 height 15
type textarea "x"
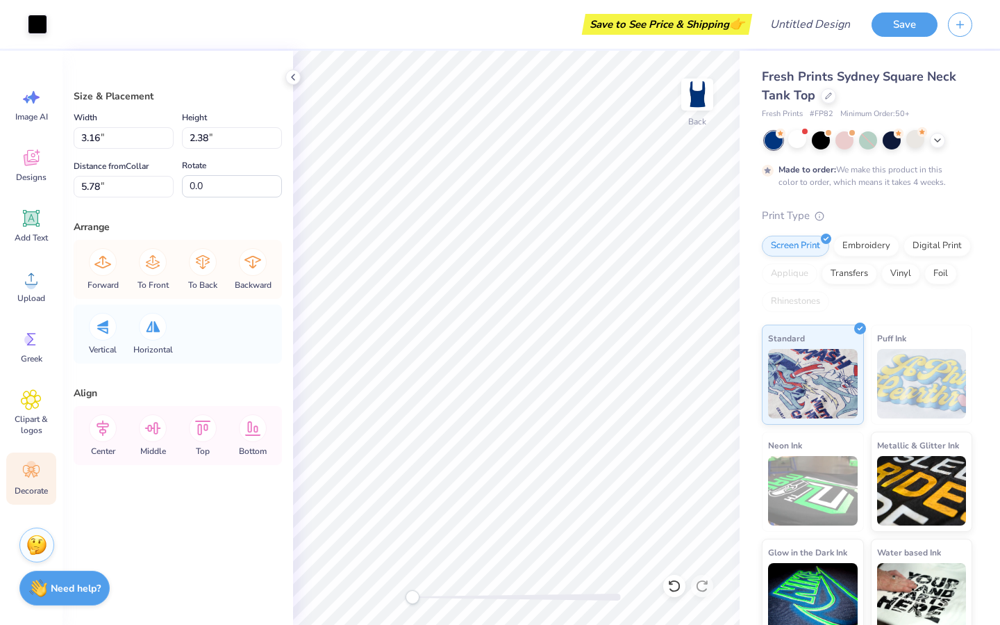
click at [24, 461] on icon at bounding box center [31, 471] width 21 height 21
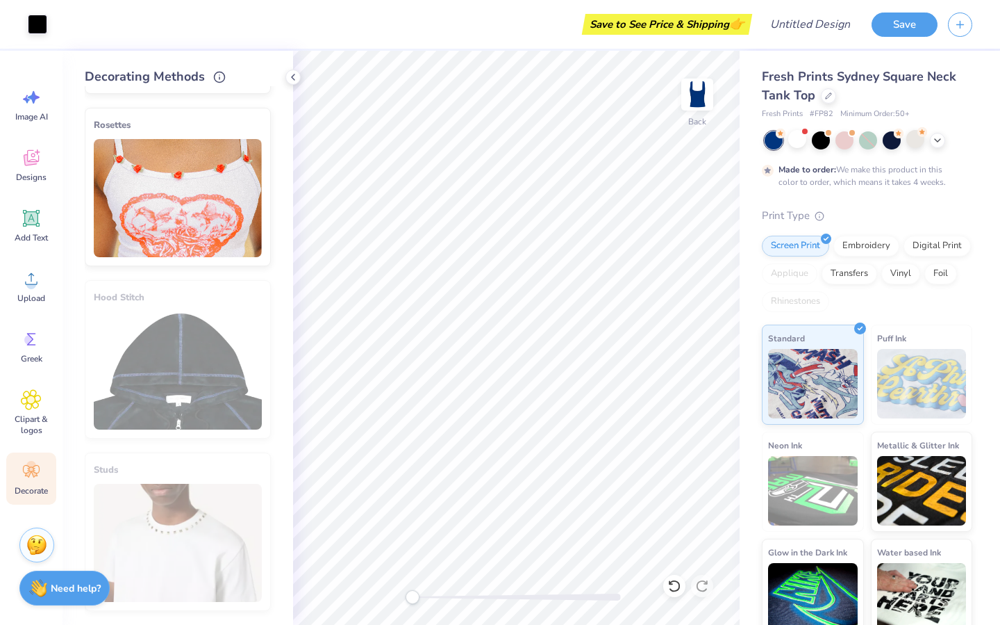
scroll to position [0, 0]
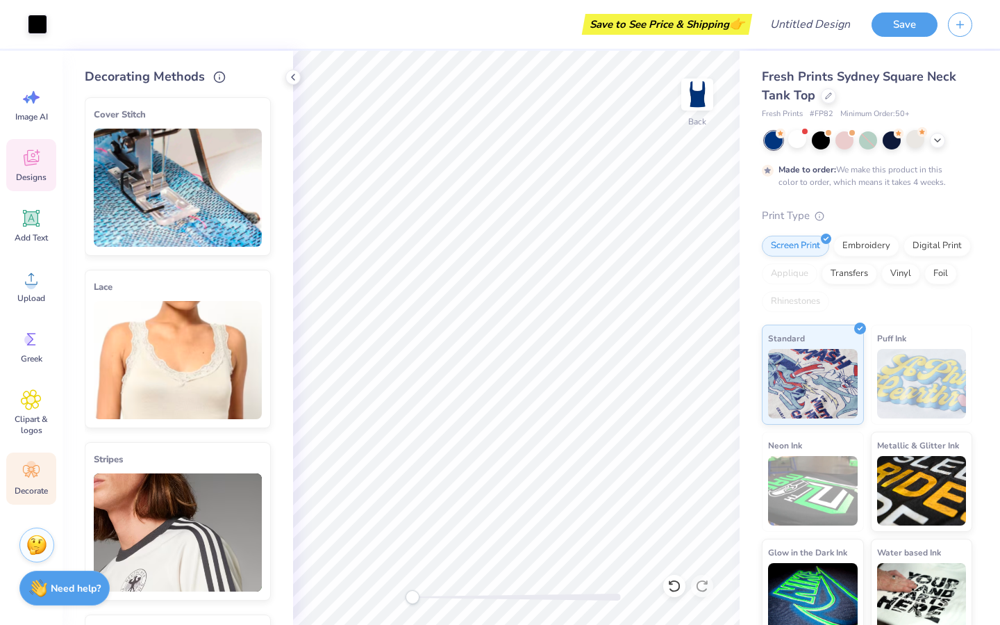
click at [46, 169] on div "Designs" at bounding box center [31, 165] width 50 height 52
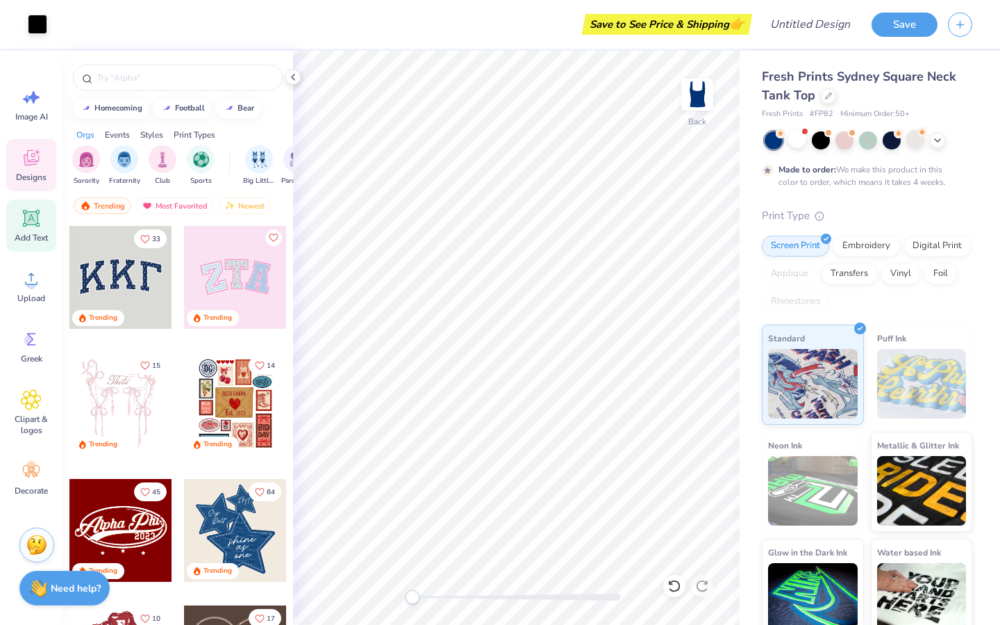
click at [31, 220] on icon at bounding box center [31, 218] width 13 height 13
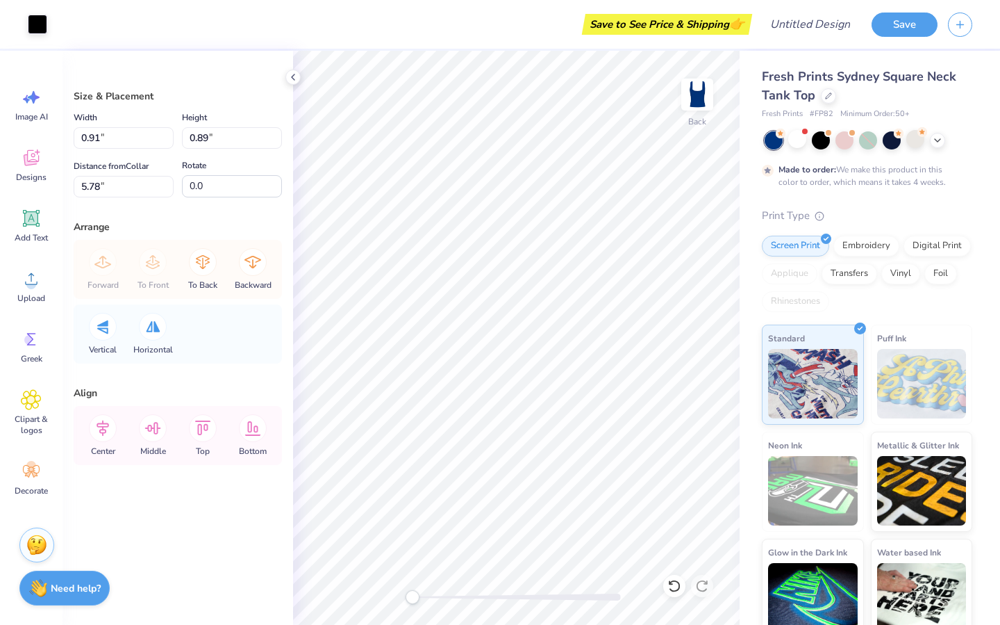
type input "3.16"
type input "2.38"
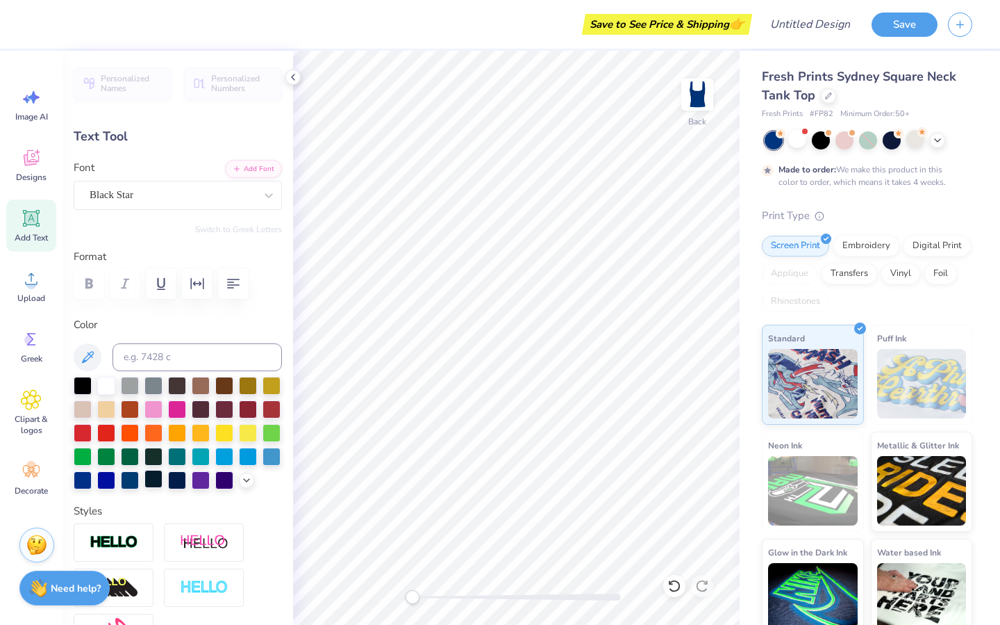
click at [163, 479] on div at bounding box center [153, 479] width 18 height 18
click at [799, 145] on div at bounding box center [797, 139] width 18 height 18
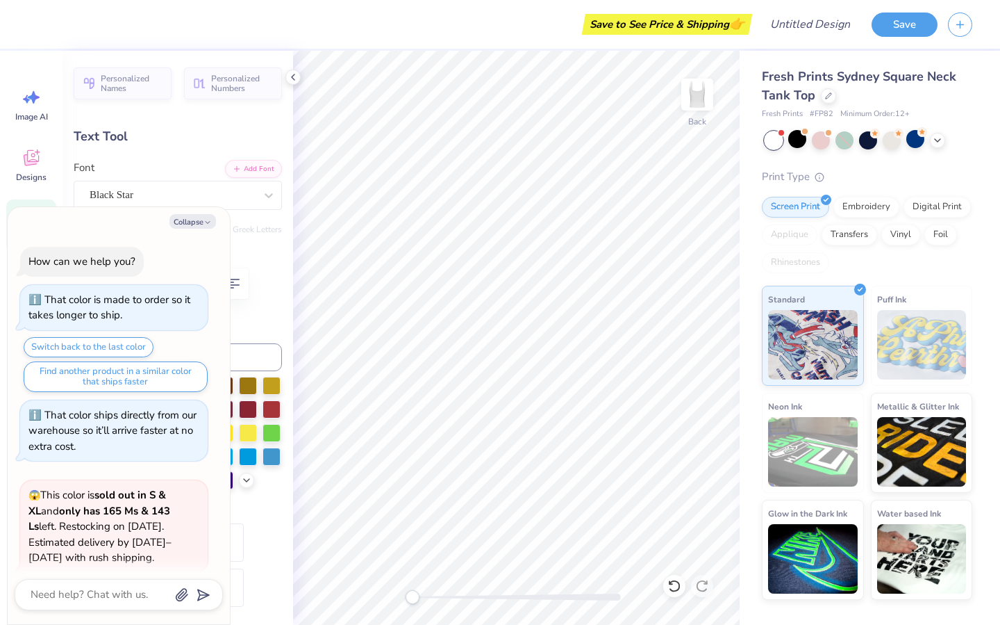
scroll to position [900, 0]
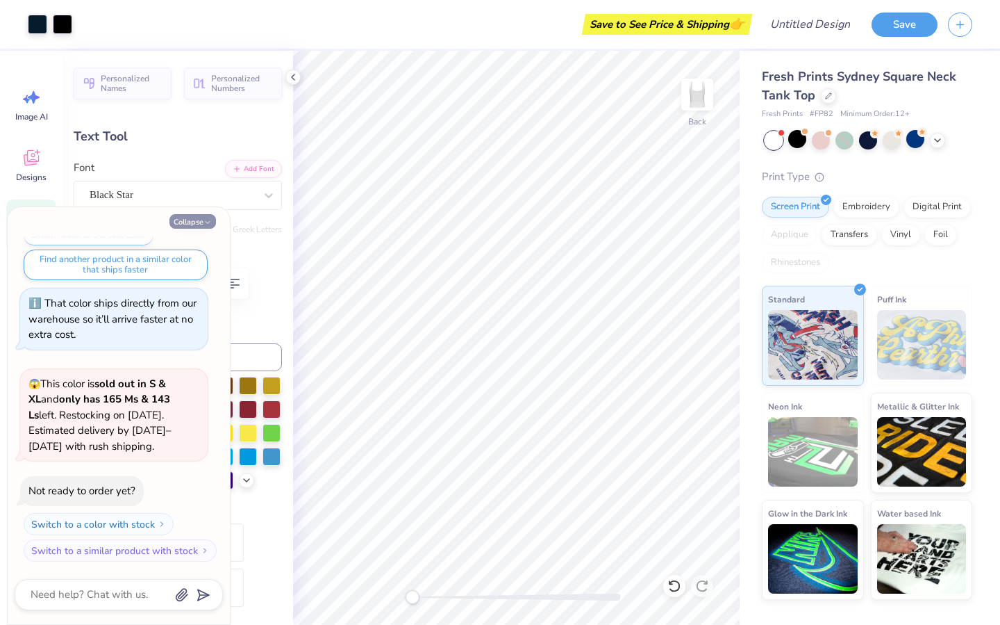
click at [198, 219] on button "Collapse" at bounding box center [193, 221] width 47 height 15
type textarea "x"
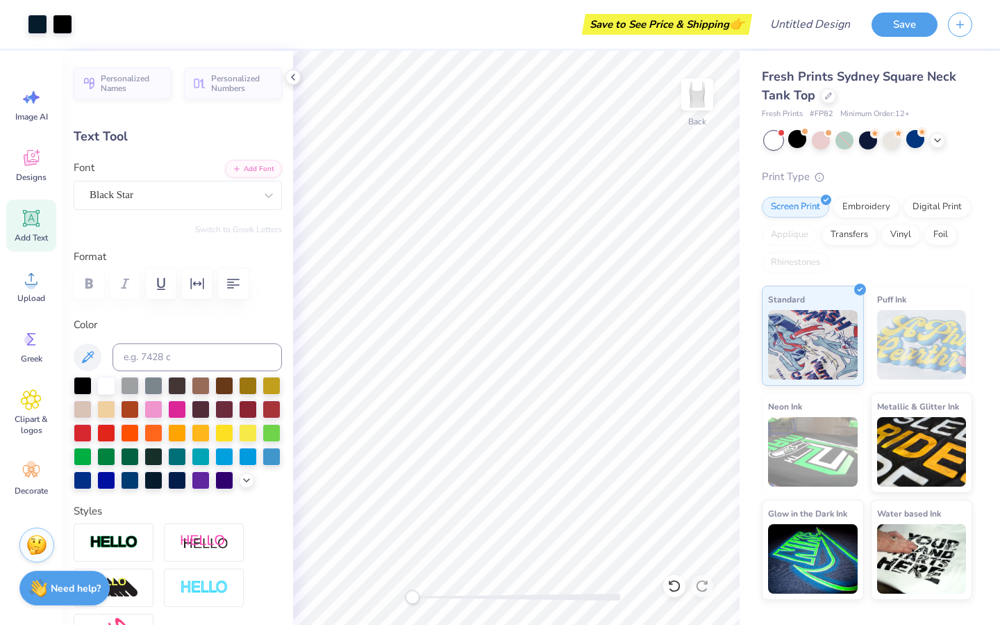
type input "1.97"
type input "0.18"
type input "10.03"
type input "2.53"
type input "0.20"
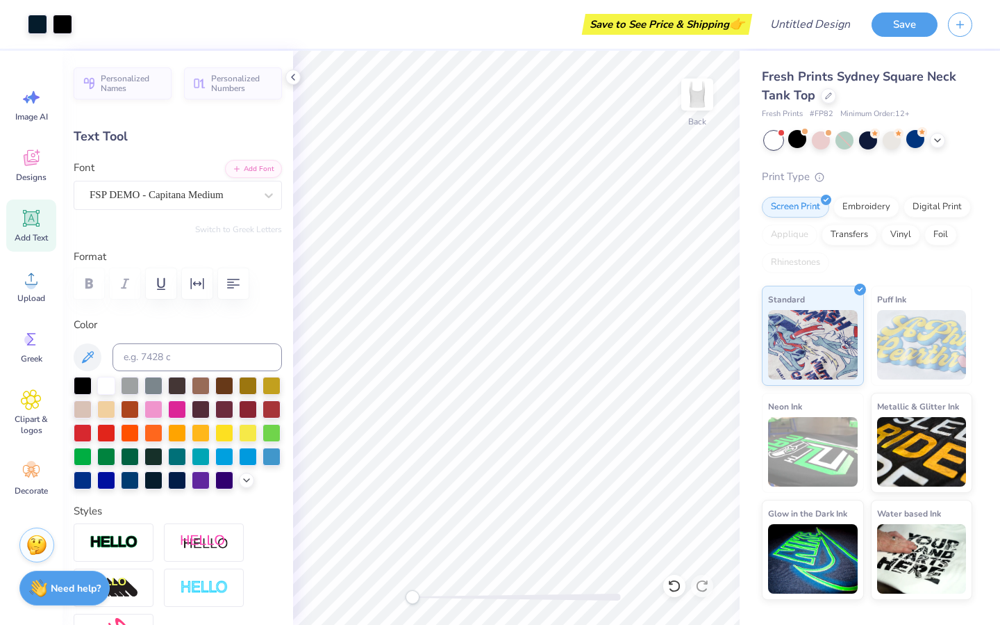
type input "10.34"
type input "1.97"
type input "0.18"
type input "10.03"
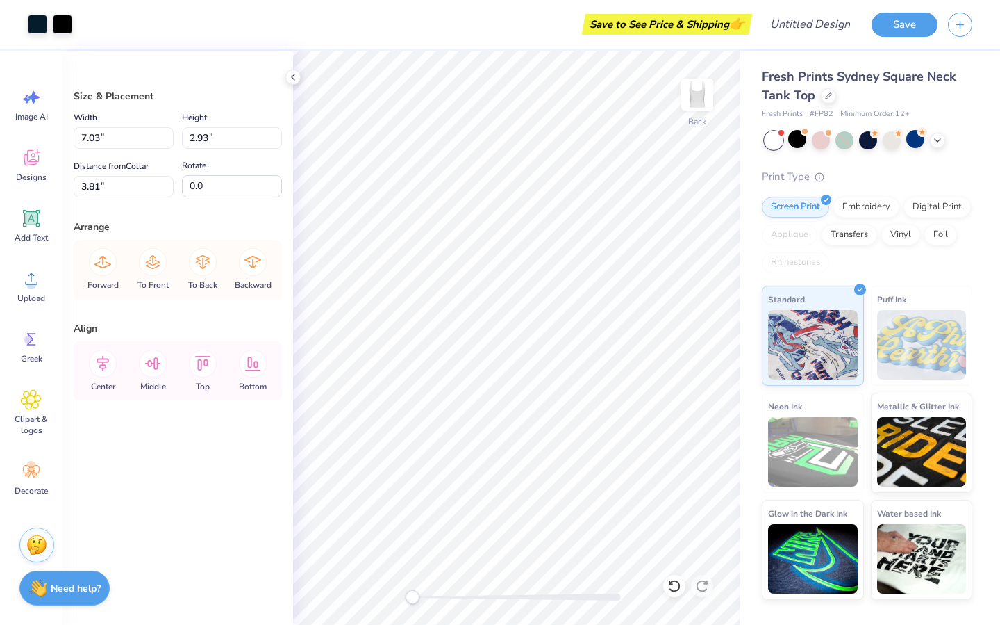
type input "1.54"
type input "1.50"
type input "6.74"
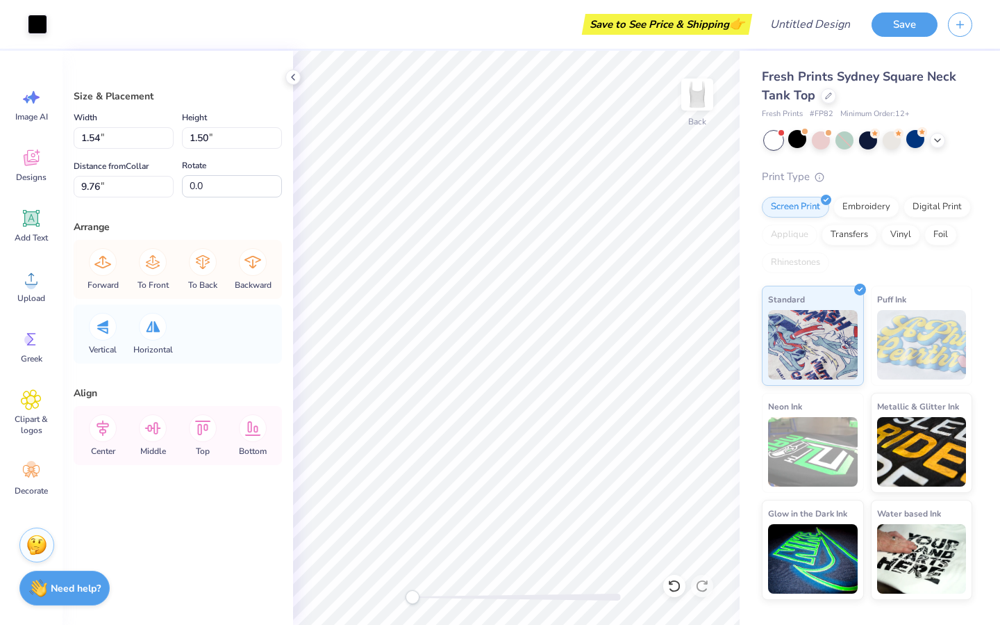
type input "0.91"
type input "0.89"
type input "9.39"
type input "1.54"
type input "1.50"
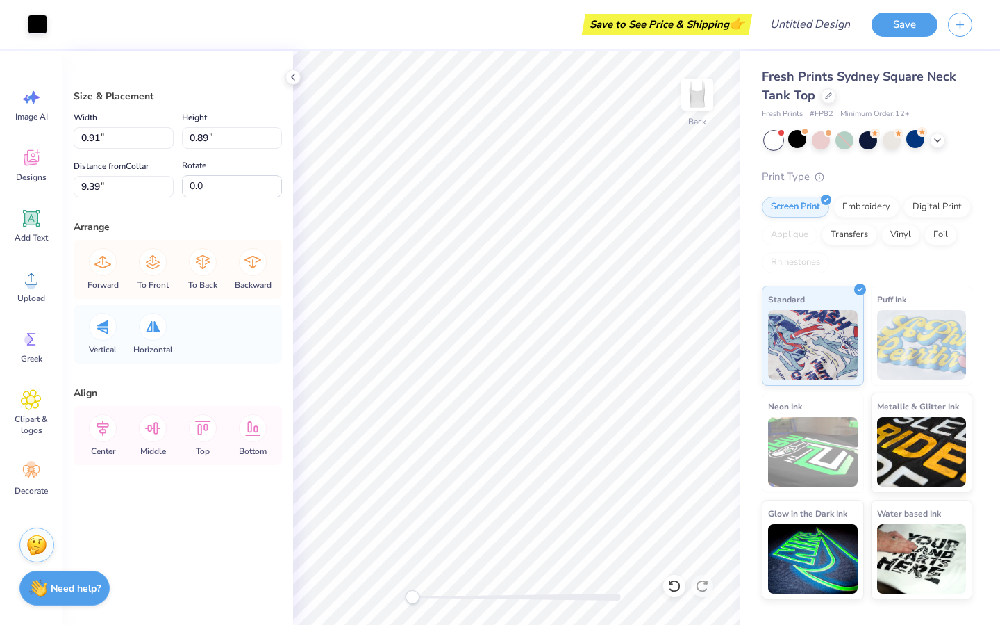
type input "9.76"
type input "1.54"
type input "1.50"
type input "6.74"
type input "3.16"
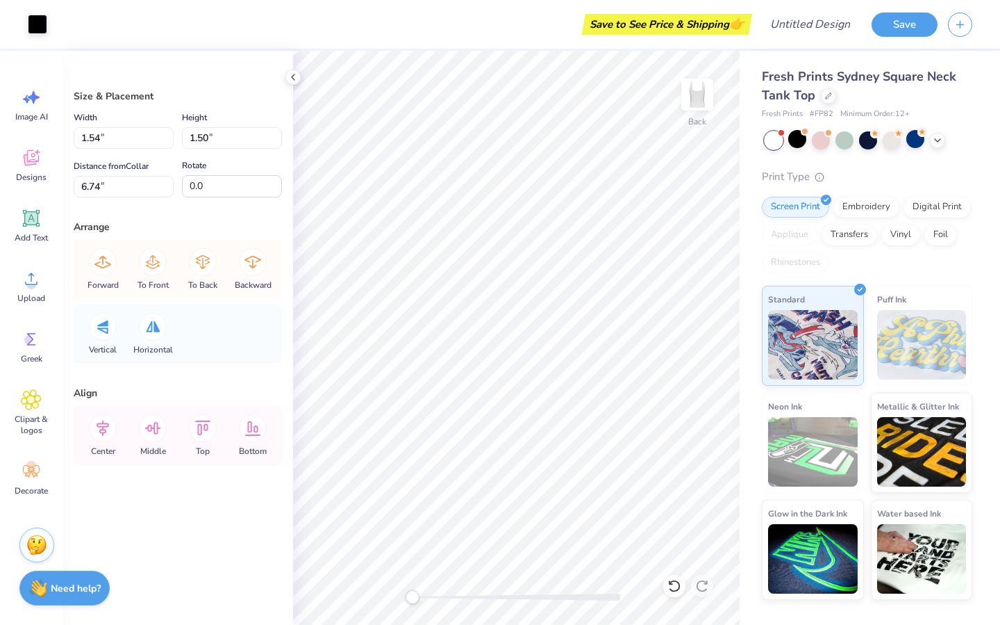
type input "2.38"
type input "1.26"
type input "1.36"
type input "1.34"
click at [157, 329] on icon at bounding box center [153, 326] width 14 height 11
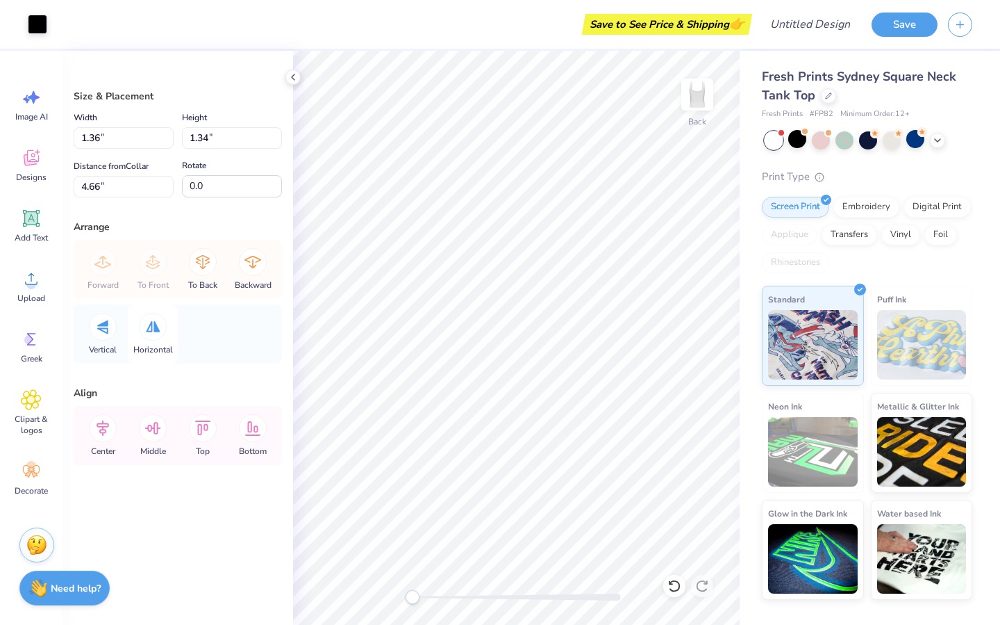
click at [156, 329] on icon at bounding box center [153, 326] width 14 height 11
click at [106, 338] on div at bounding box center [103, 327] width 28 height 28
click at [106, 337] on div at bounding box center [103, 327] width 28 height 28
click at [208, 258] on icon at bounding box center [203, 262] width 14 height 14
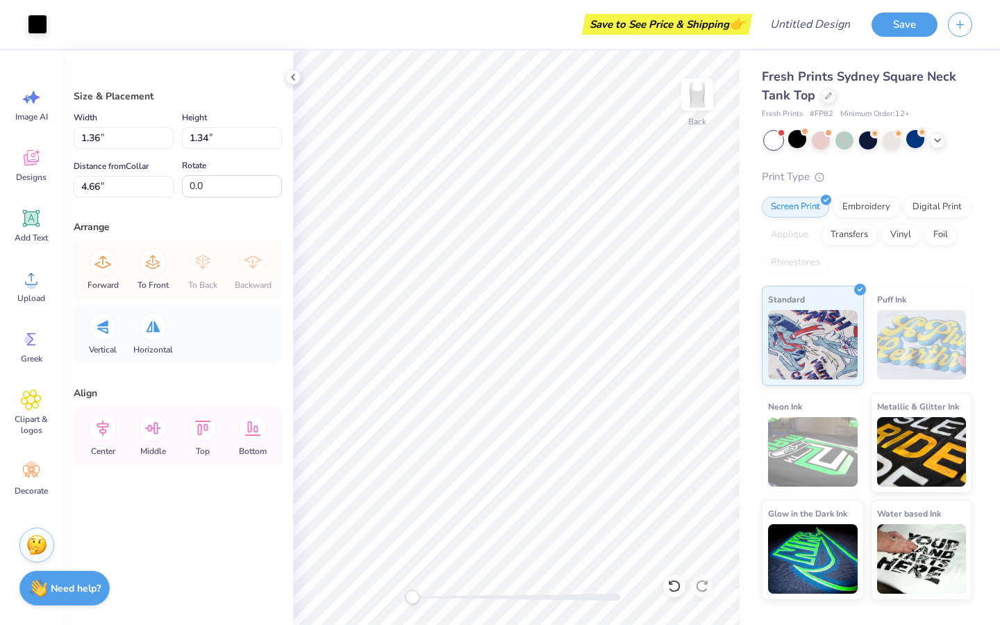
type input "4.89"
click at [249, 257] on div "Forward To Front To Back Backward" at bounding box center [178, 269] width 200 height 59
click at [155, 270] on icon at bounding box center [153, 262] width 28 height 28
click at [100, 270] on div "Forward To Front To Back Backward" at bounding box center [178, 269] width 200 height 59
click at [106, 429] on icon at bounding box center [103, 428] width 28 height 28
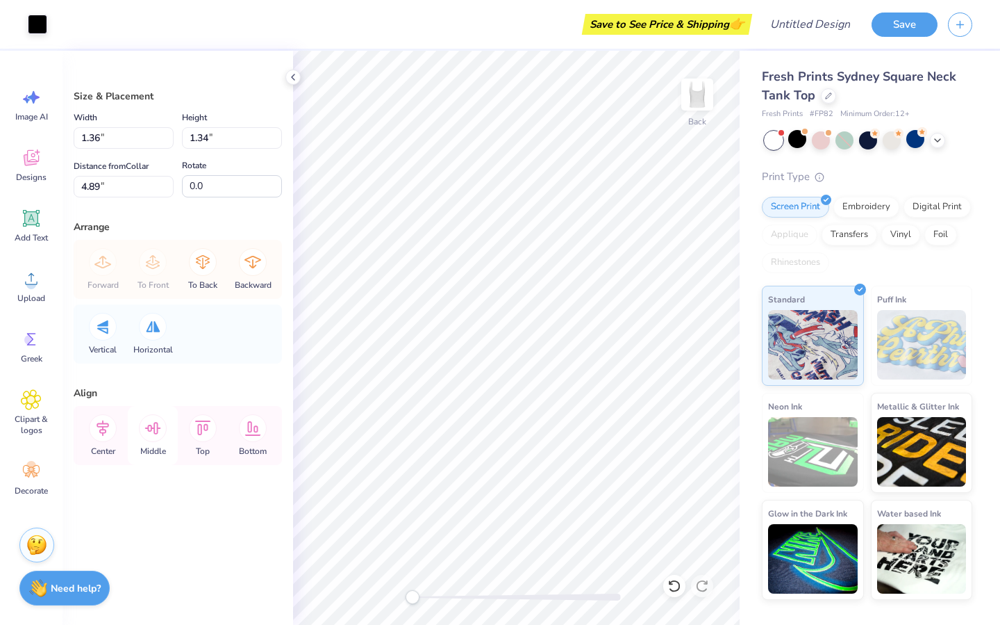
click at [148, 424] on icon at bounding box center [153, 428] width 28 height 28
click at [202, 434] on icon at bounding box center [203, 428] width 28 height 28
click at [257, 427] on icon at bounding box center [253, 428] width 16 height 15
click at [140, 425] on icon at bounding box center [153, 428] width 28 height 28
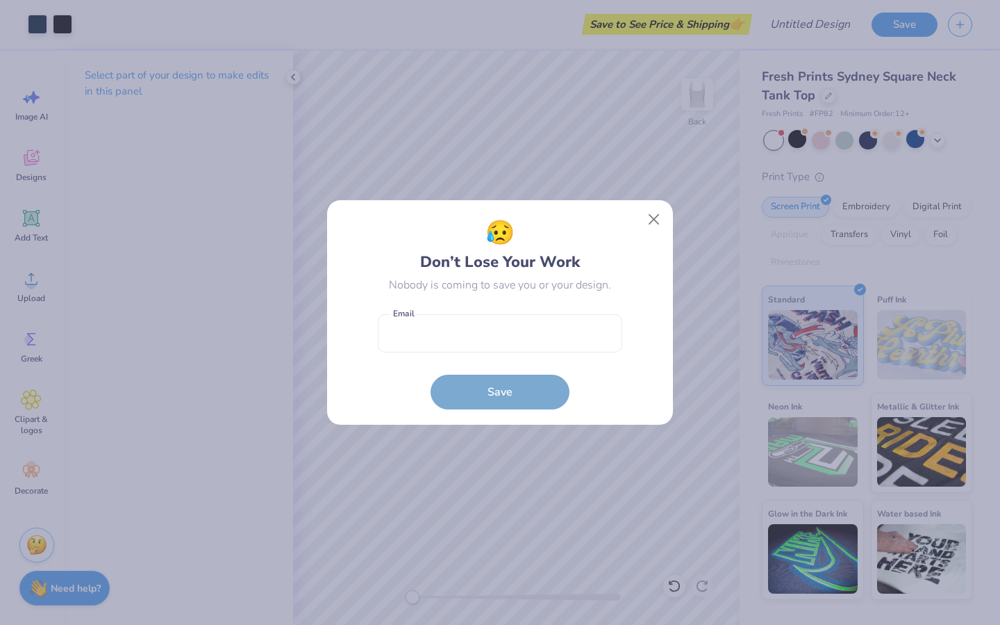
click at [452, 395] on body "Art colors Save to See Price & Shipping 👉 Design Title Save Image AI Designs Ad…" at bounding box center [500, 312] width 1000 height 625
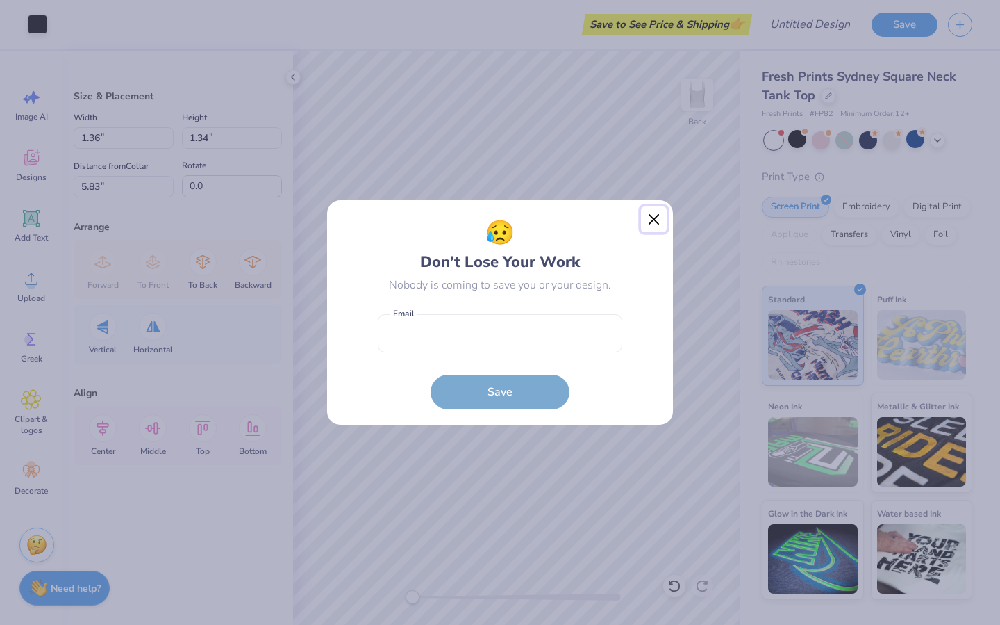
click at [659, 208] on button "Close" at bounding box center [654, 219] width 26 height 26
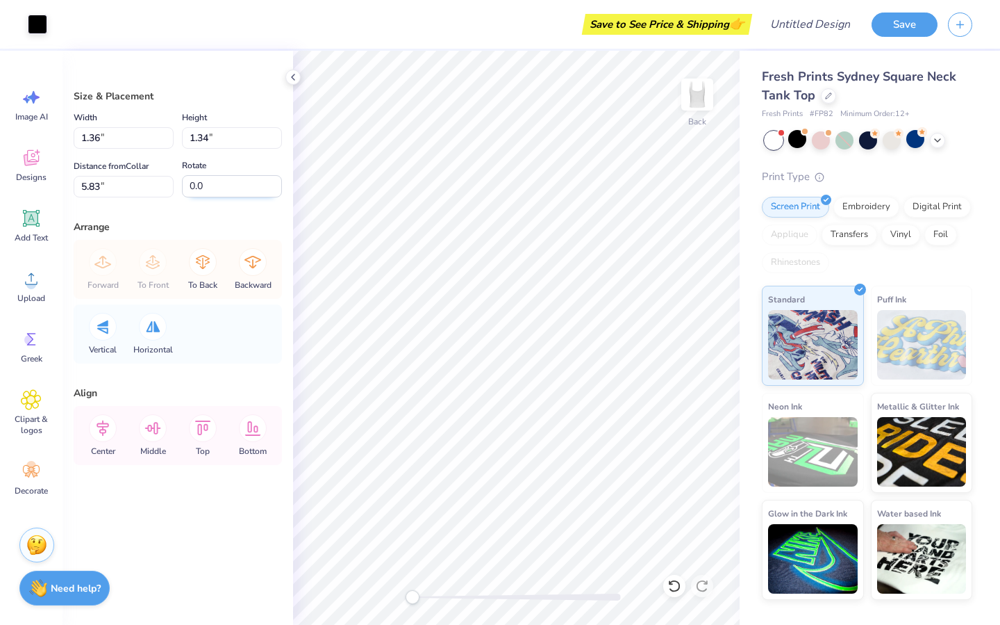
click at [231, 182] on input "0.0" at bounding box center [232, 186] width 100 height 22
click at [279, 183] on input "1.3" at bounding box center [232, 186] width 100 height 22
click at [279, 183] on input "1.4" at bounding box center [232, 186] width 100 height 22
click at [279, 183] on input "1.5" at bounding box center [232, 186] width 100 height 22
type input "3.3"
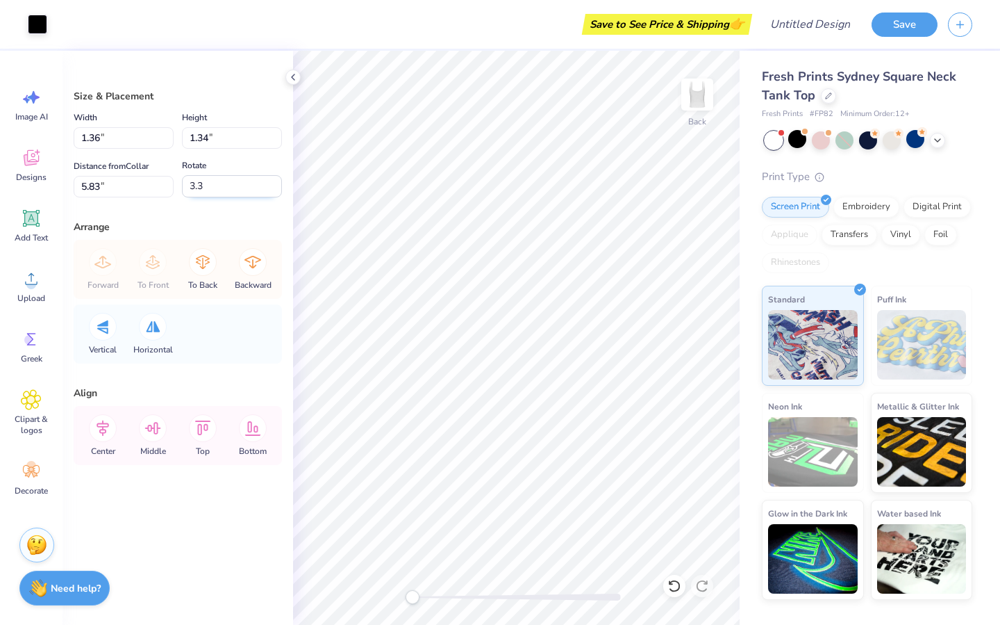
click at [279, 183] on input "3.3" at bounding box center [232, 186] width 100 height 22
click at [149, 187] on input "5.83" at bounding box center [124, 187] width 100 height 22
click at [682, 587] on div at bounding box center [674, 586] width 22 height 22
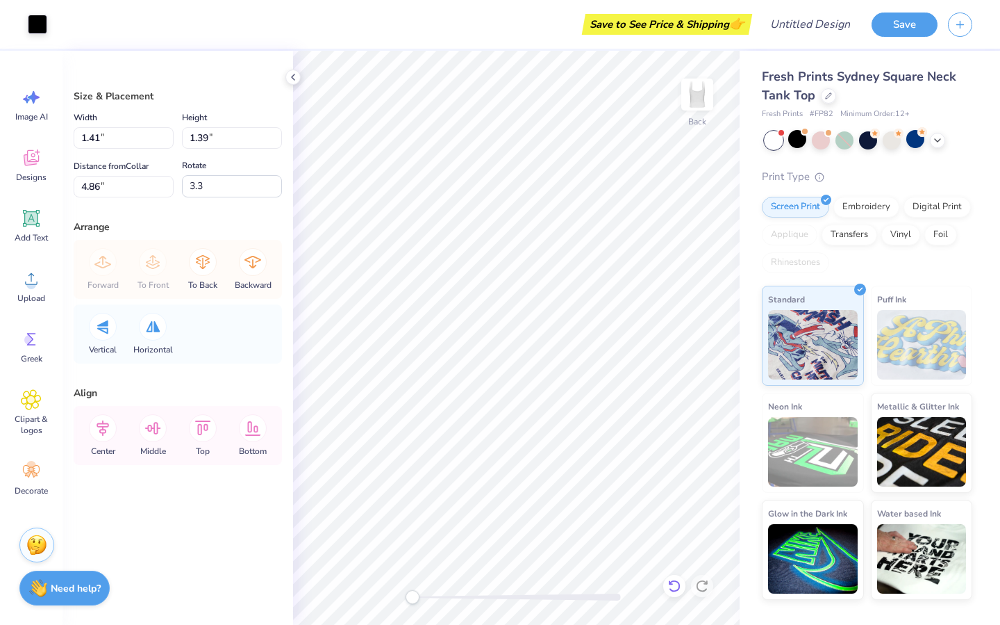
click at [682, 587] on div at bounding box center [674, 586] width 22 height 22
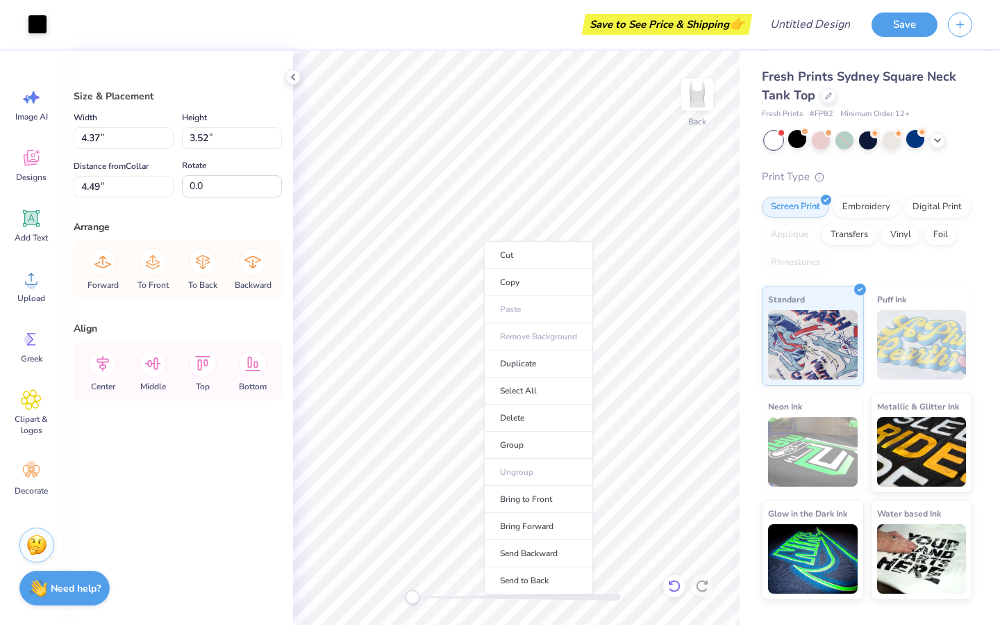
click at [484, 370] on li "Duplicate" at bounding box center [538, 363] width 109 height 27
type input "5.00"
click at [667, 588] on div at bounding box center [674, 586] width 22 height 22
click at [668, 588] on icon at bounding box center [675, 586] width 14 height 14
click at [670, 588] on icon at bounding box center [675, 586] width 14 height 14
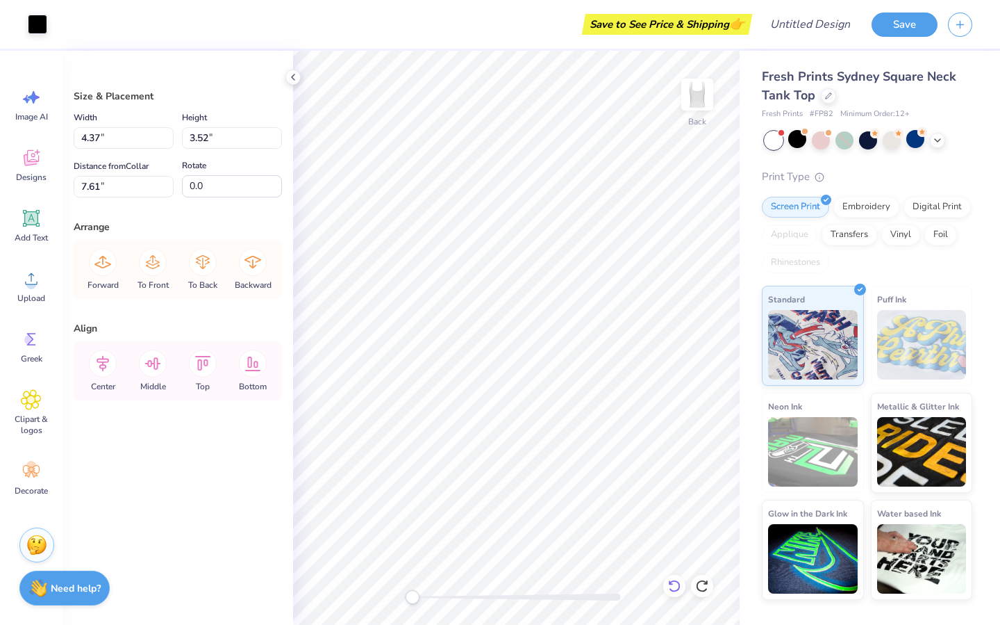
click at [670, 588] on icon at bounding box center [675, 586] width 14 height 14
type input "5.00"
click at [670, 588] on icon at bounding box center [675, 586] width 14 height 14
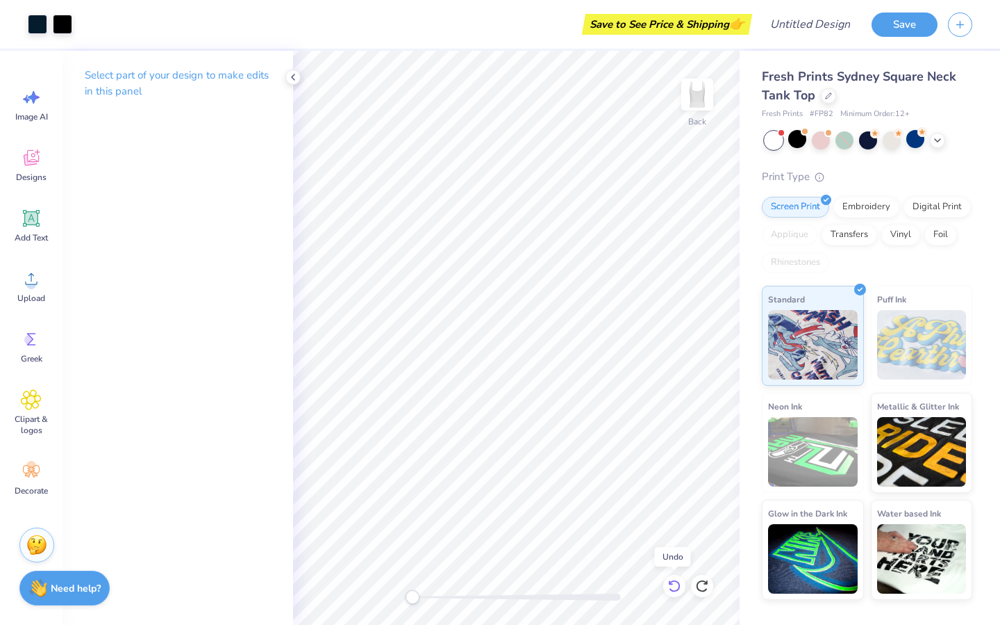
click at [670, 588] on icon at bounding box center [675, 586] width 14 height 14
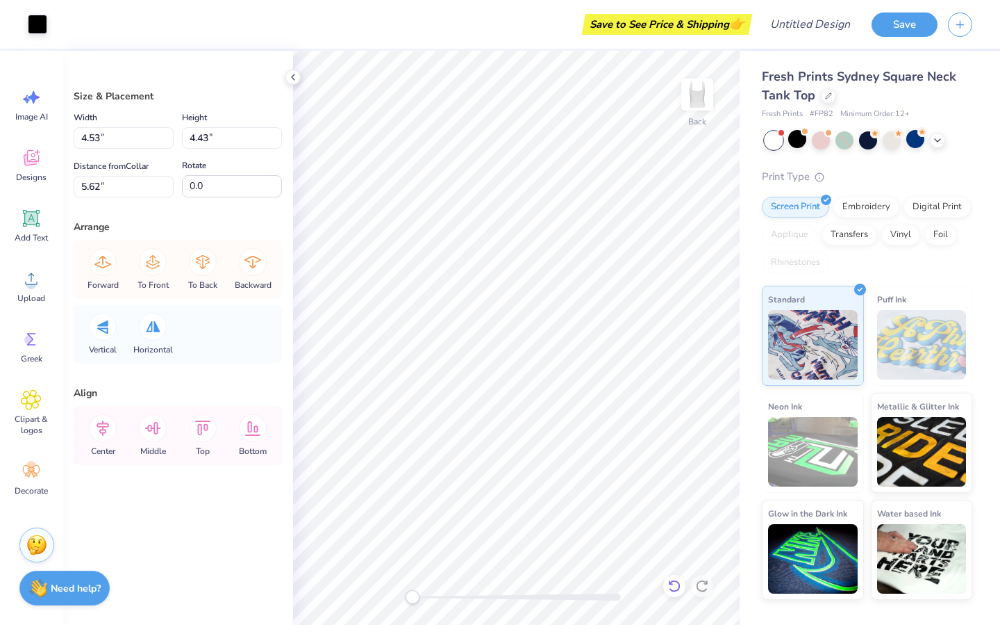
type input "4.53"
type input "4.43"
type input "5.62"
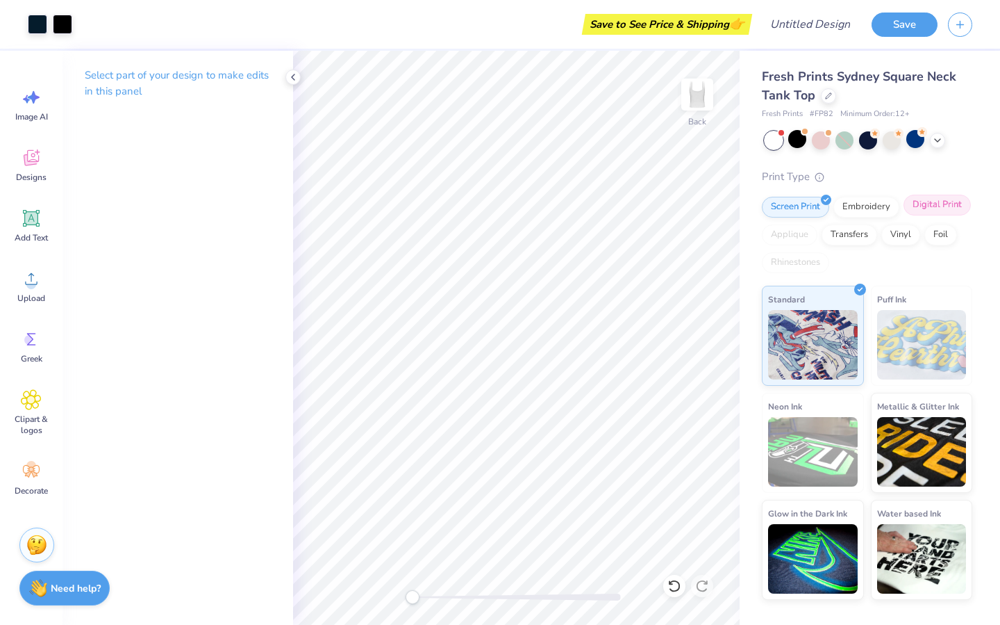
click at [904, 215] on div "Digital Print" at bounding box center [937, 205] width 67 height 21
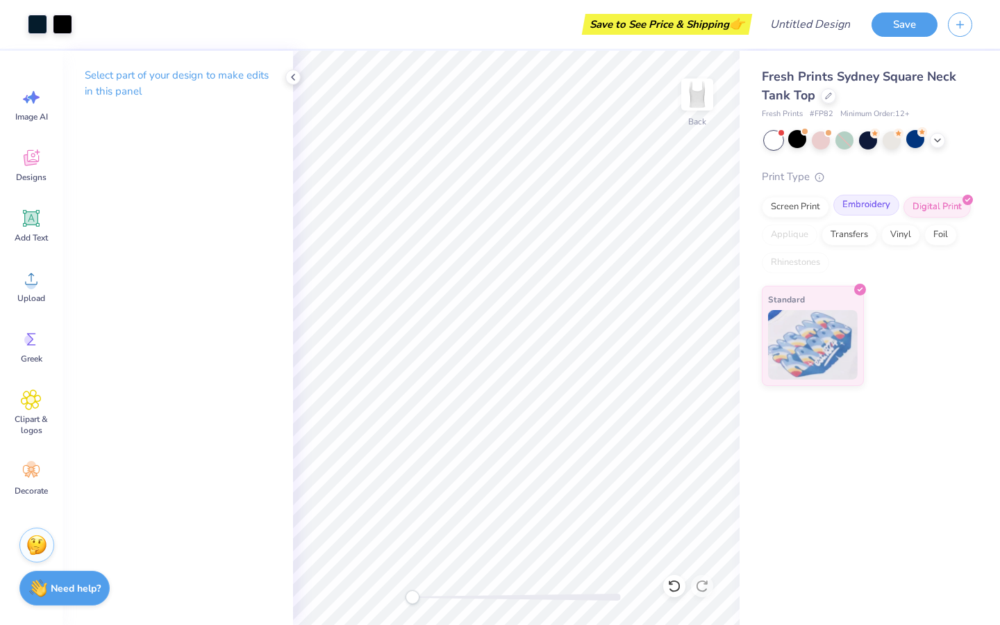
click at [864, 213] on div "Embroidery" at bounding box center [867, 205] width 66 height 21
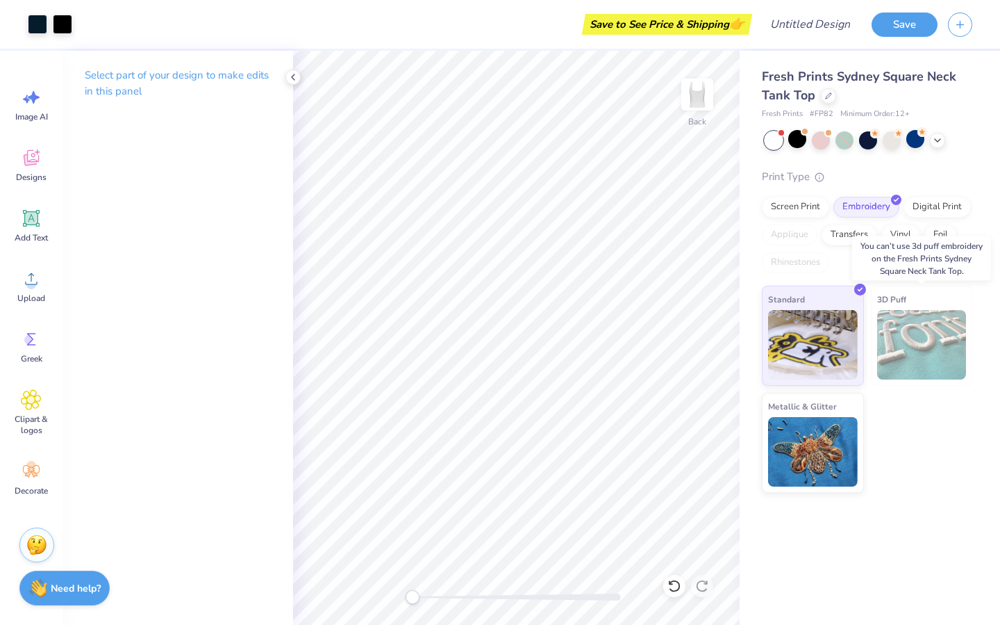
click at [910, 344] on img at bounding box center [922, 344] width 90 height 69
click at [884, 370] on img at bounding box center [922, 344] width 90 height 69
click at [922, 297] on div "3D Puff" at bounding box center [922, 336] width 102 height 100
click at [835, 304] on div "Standard" at bounding box center [813, 333] width 102 height 100
click at [904, 215] on div "Digital Print" at bounding box center [937, 205] width 67 height 21
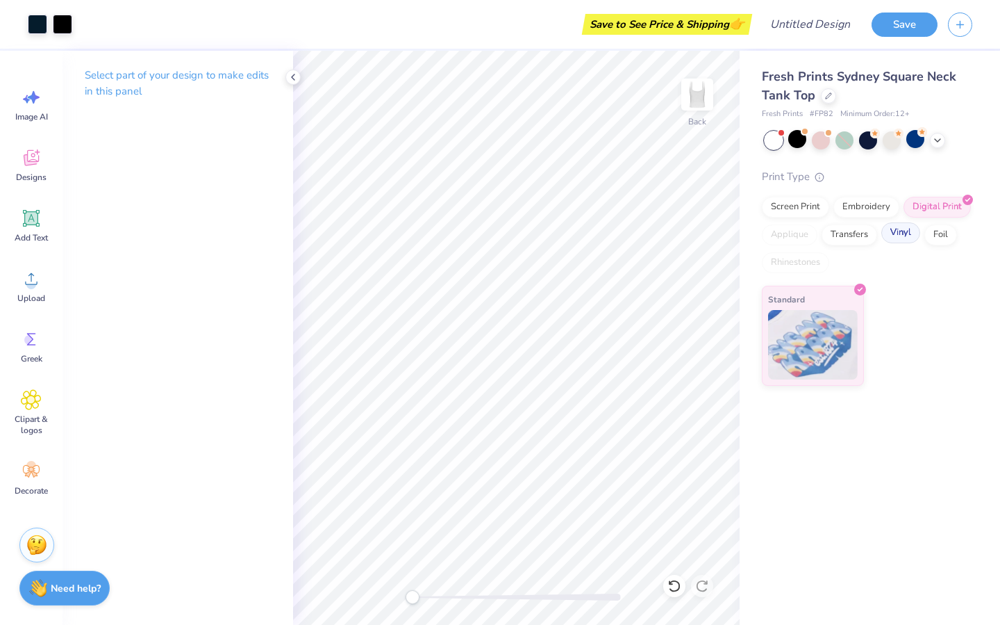
click at [882, 243] on div "Vinyl" at bounding box center [901, 232] width 39 height 21
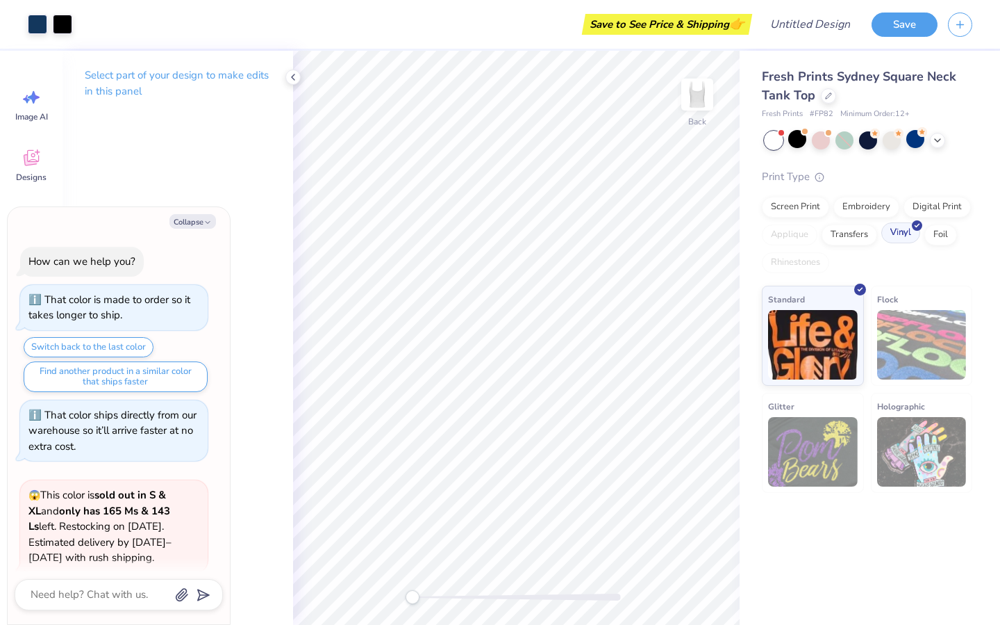
scroll to position [1123, 0]
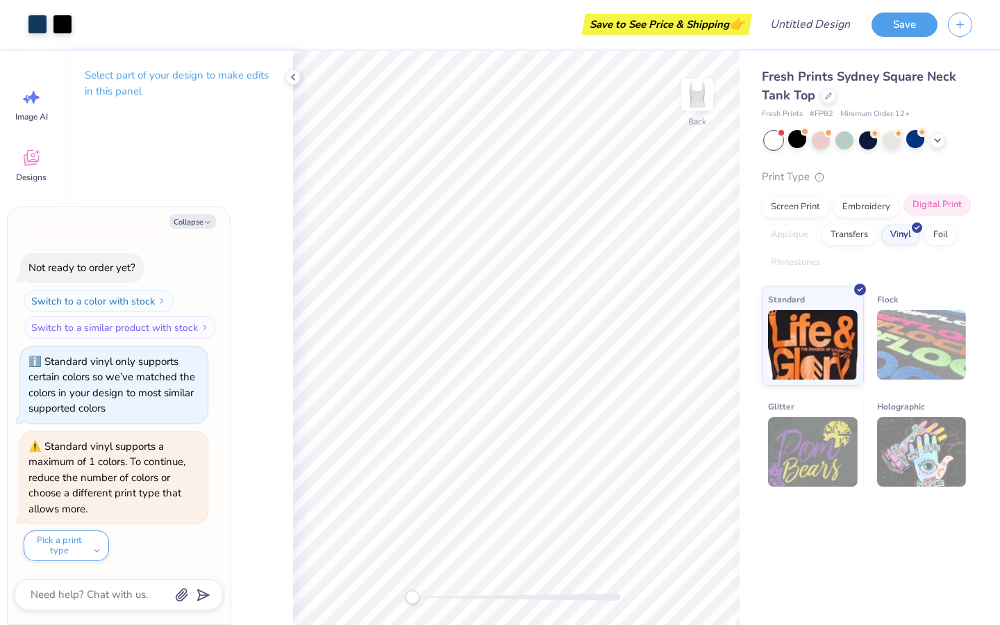
click at [904, 215] on div "Digital Print" at bounding box center [937, 205] width 67 height 21
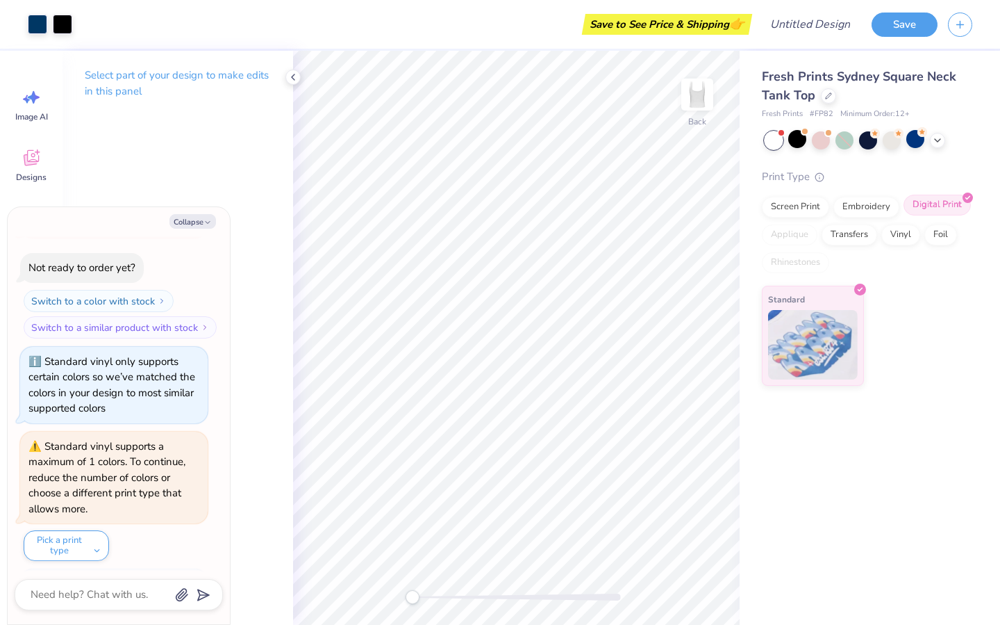
scroll to position [1208, 0]
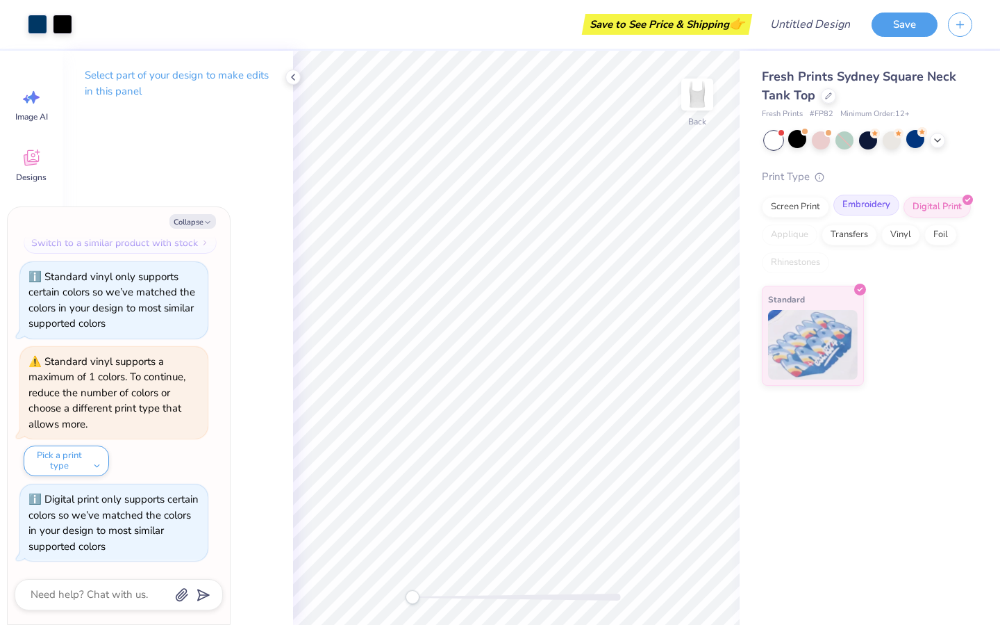
click at [895, 213] on div "Embroidery" at bounding box center [867, 205] width 66 height 21
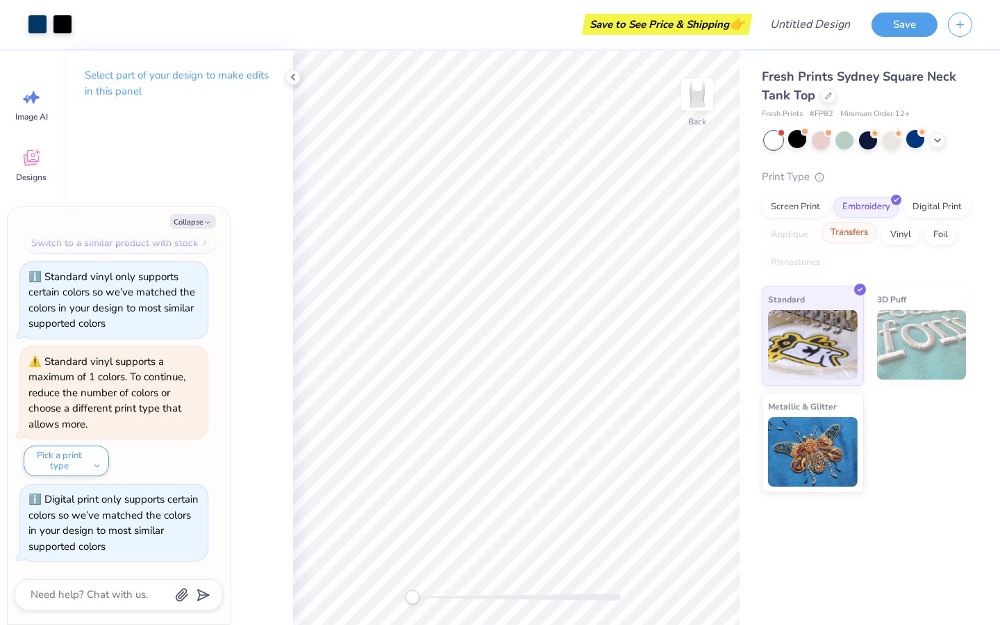
click at [877, 242] on div "Transfers" at bounding box center [850, 232] width 56 height 21
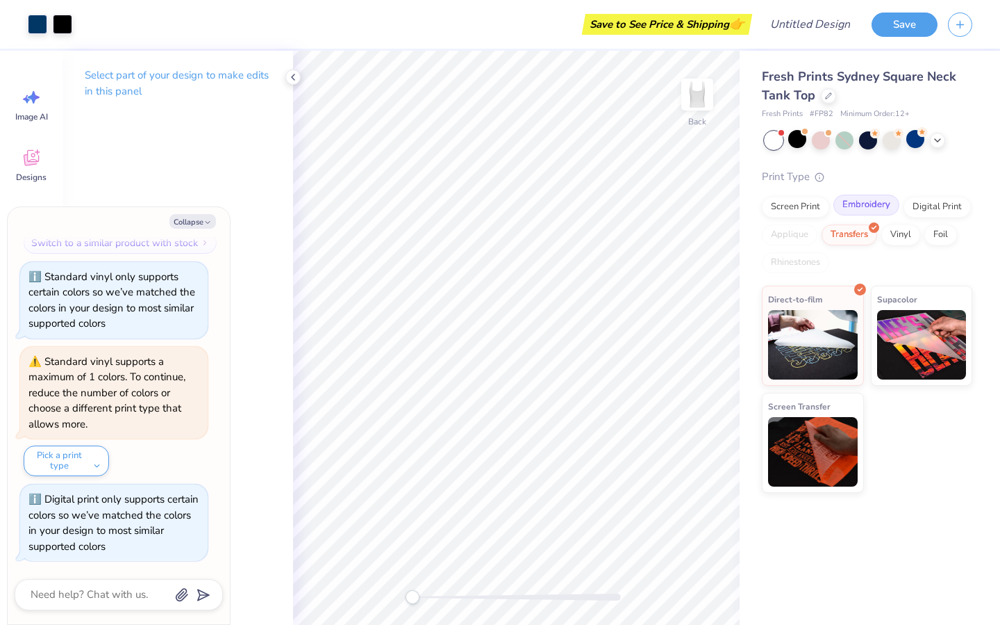
click at [864, 213] on div "Embroidery" at bounding box center [867, 205] width 66 height 21
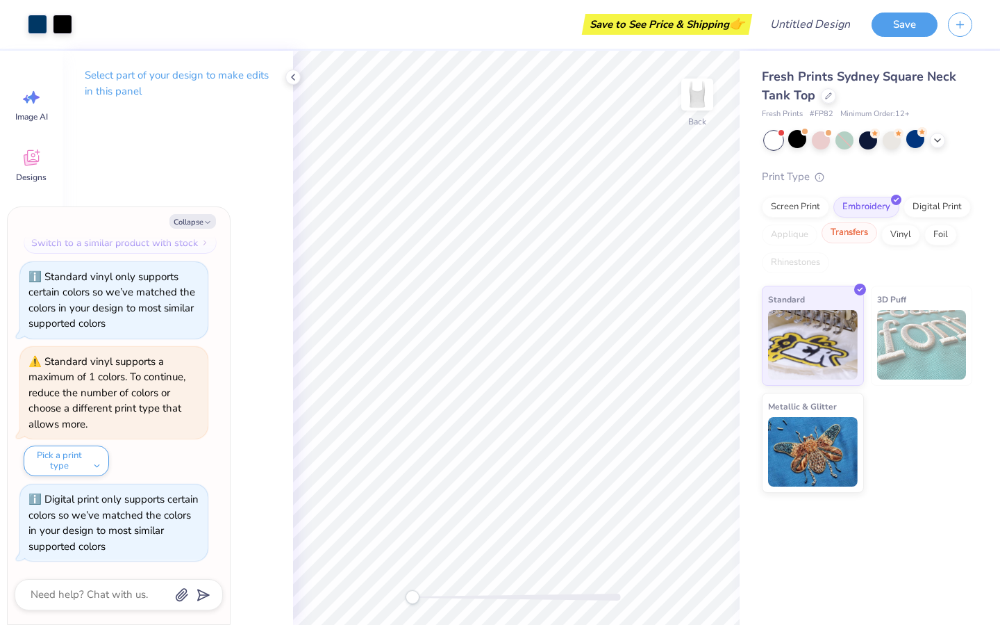
click at [877, 243] on div "Transfers" at bounding box center [850, 232] width 56 height 21
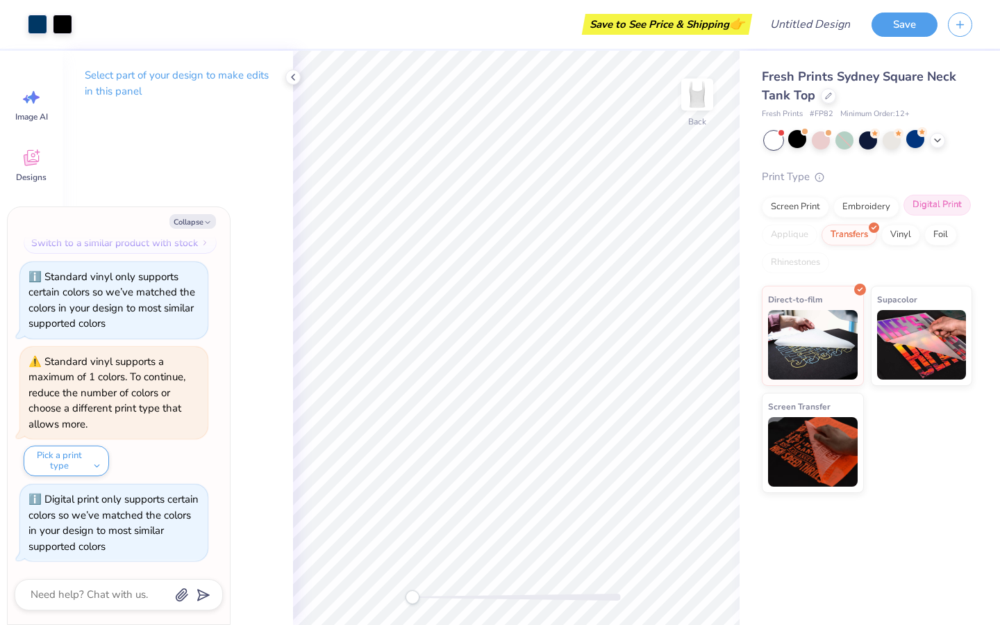
click at [904, 215] on div "Digital Print" at bounding box center [937, 205] width 67 height 21
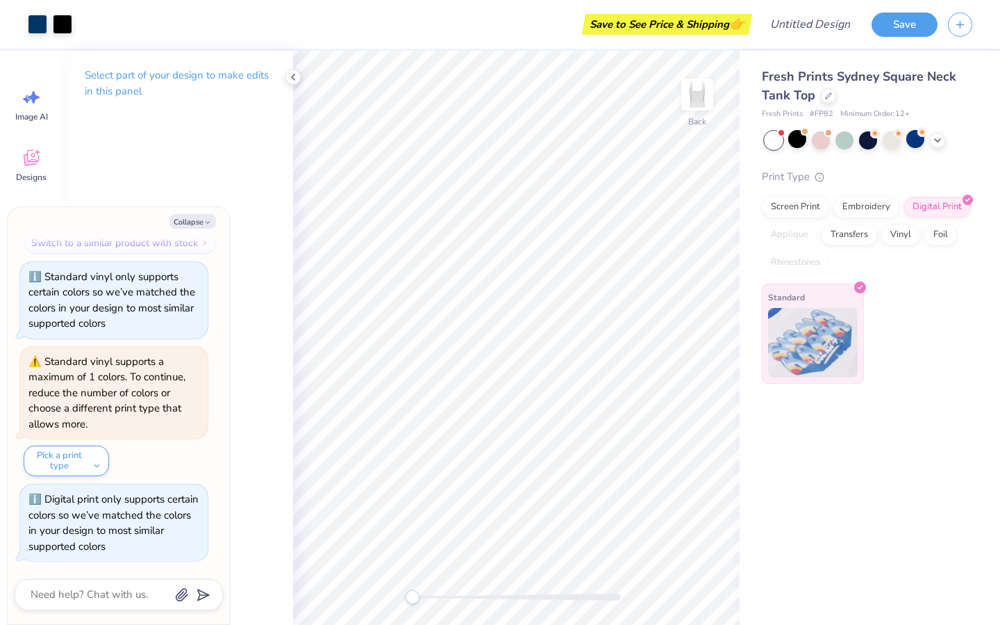
click at [808, 347] on img at bounding box center [813, 342] width 90 height 69
type textarea "x"
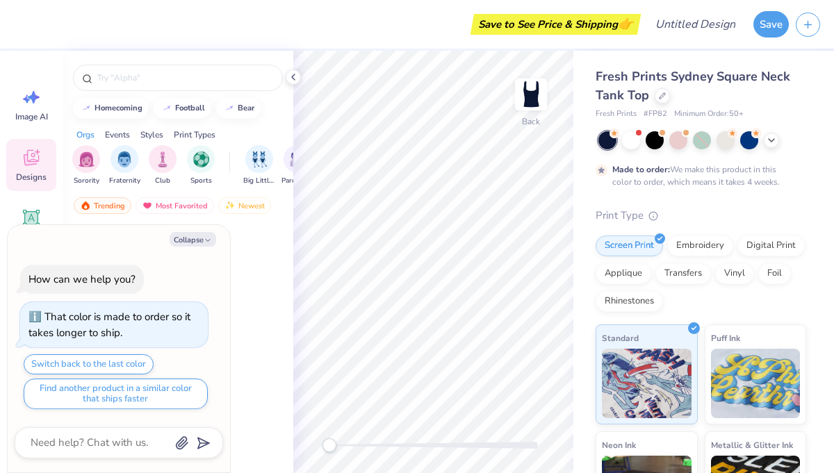
type textarea "x"
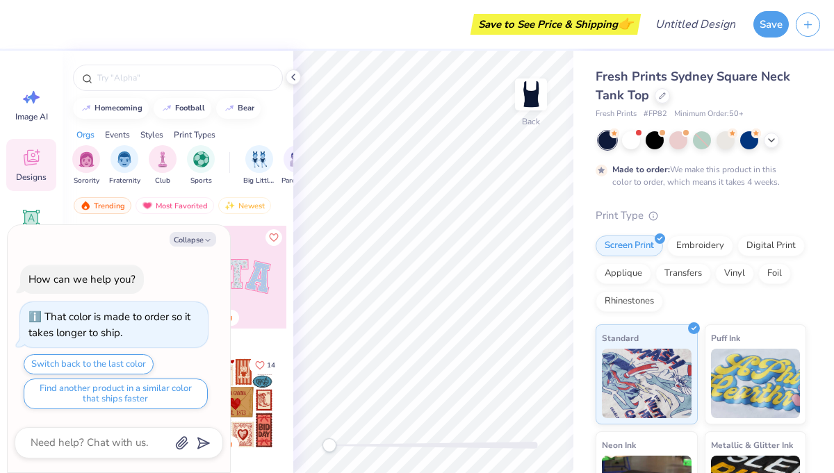
click at [581, 214] on div "Fresh Prints Sydney Square Neck Tank Top Fresh Prints # FP82 Minimum Order: 50 …" at bounding box center [703, 345] width 261 height 588
